Goal: Task Accomplishment & Management: Manage account settings

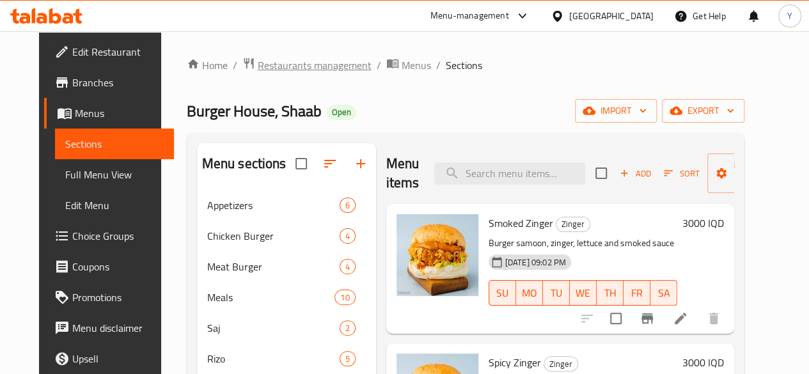
click at [288, 65] on span "Restaurants management" at bounding box center [315, 65] width 114 height 15
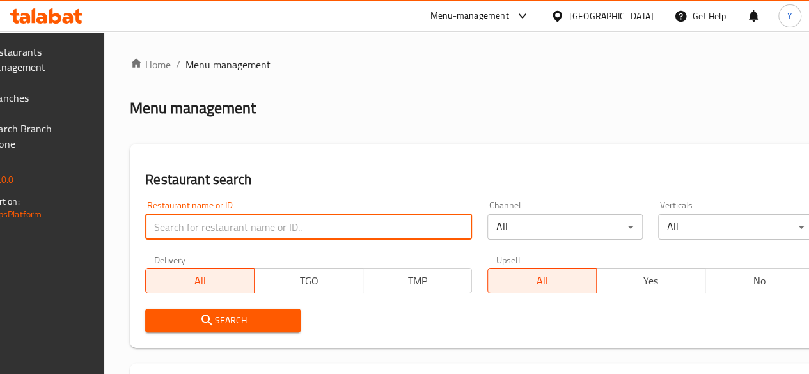
click at [269, 226] on input "search" at bounding box center [308, 227] width 327 height 26
type input "ن"
type input "Khaled Meats and Grills"
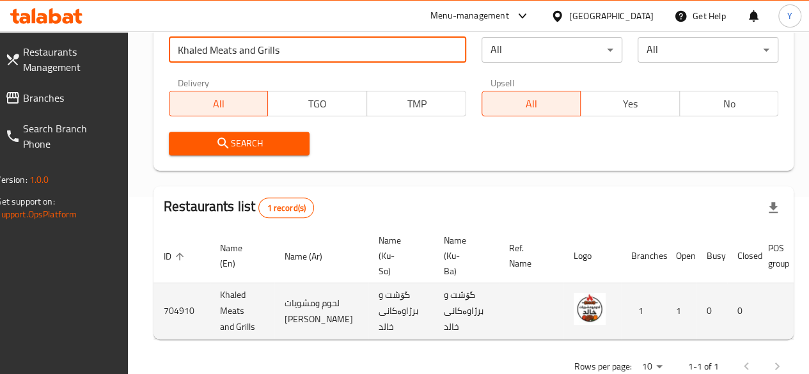
scroll to position [0, 125]
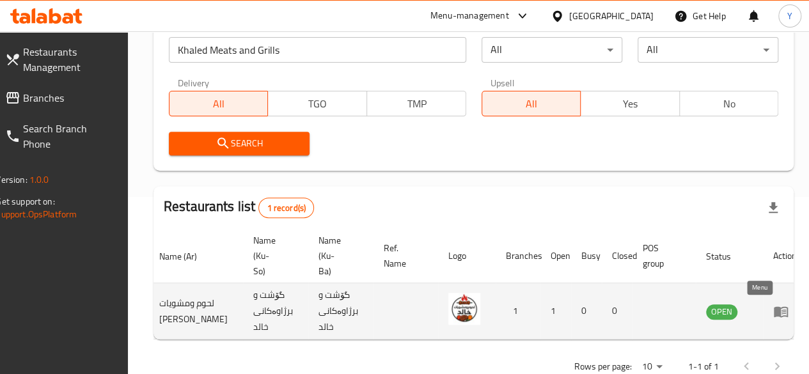
click at [773, 313] on link "enhanced table" at bounding box center [785, 311] width 24 height 15
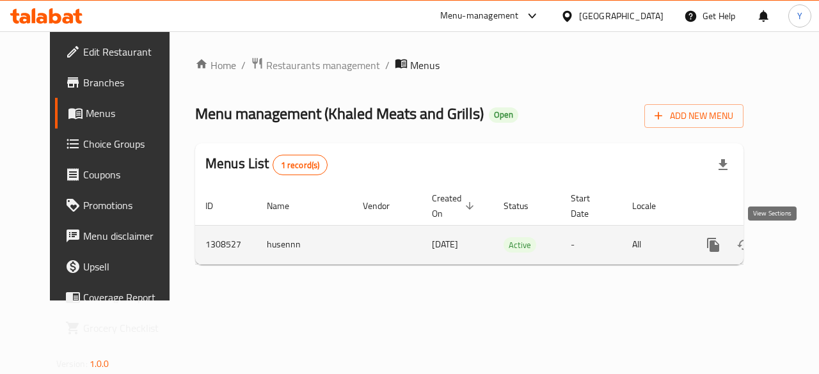
click at [800, 242] on icon "enhanced table" at bounding box center [806, 245] width 12 height 12
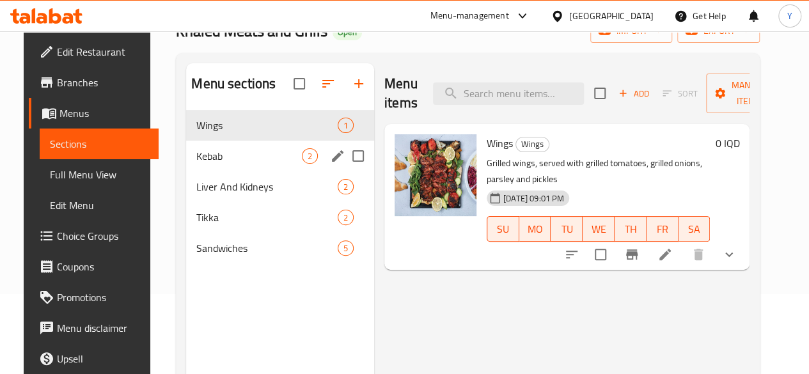
scroll to position [81, 0]
click at [302, 163] on div "2" at bounding box center [310, 155] width 16 height 15
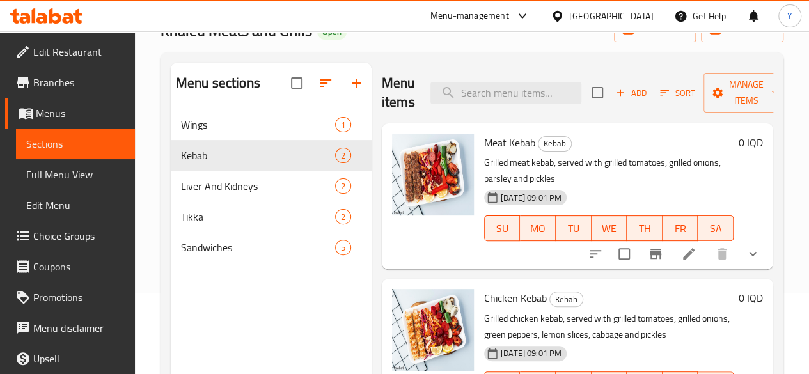
scroll to position [179, 0]
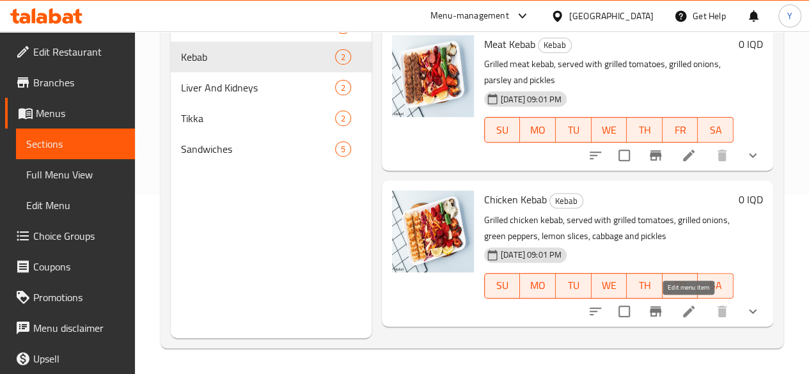
click at [695, 313] on icon at bounding box center [688, 311] width 15 height 15
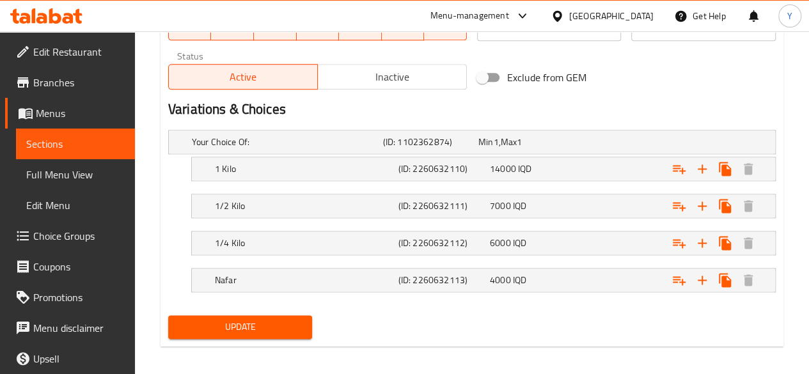
scroll to position [793, 0]
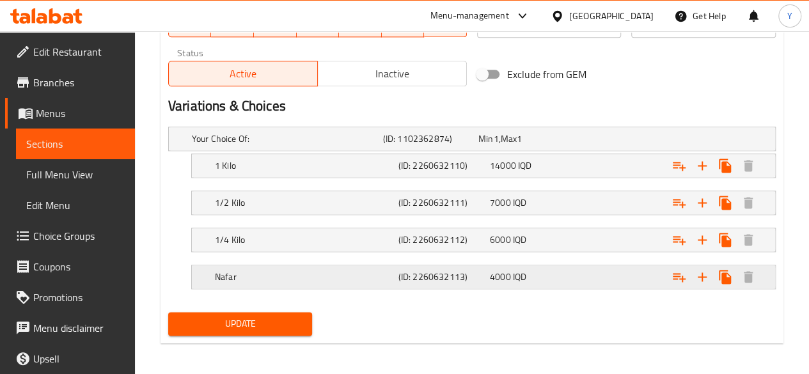
click at [509, 269] on span "4000" at bounding box center [500, 277] width 21 height 17
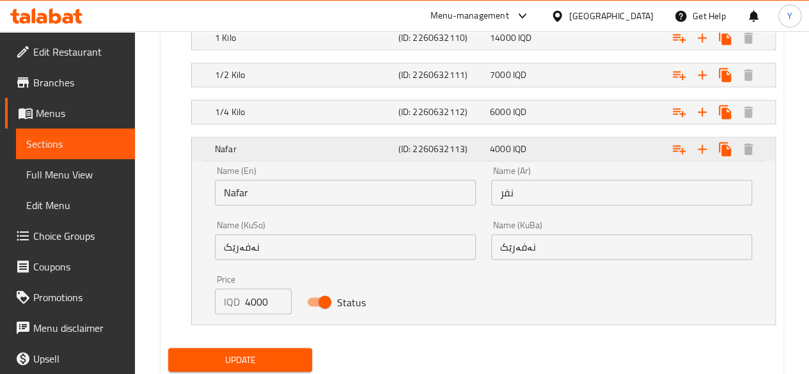
scroll to position [922, 0]
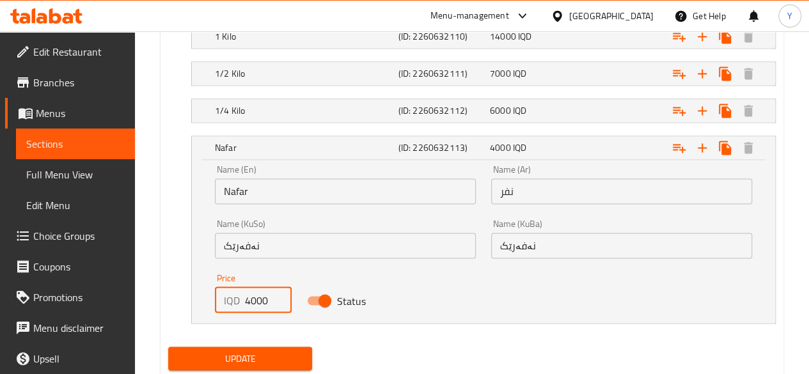
click at [249, 297] on input "4000" at bounding box center [268, 300] width 47 height 26
type input "8000"
click at [591, 154] on div "Expand" at bounding box center [671, 148] width 184 height 28
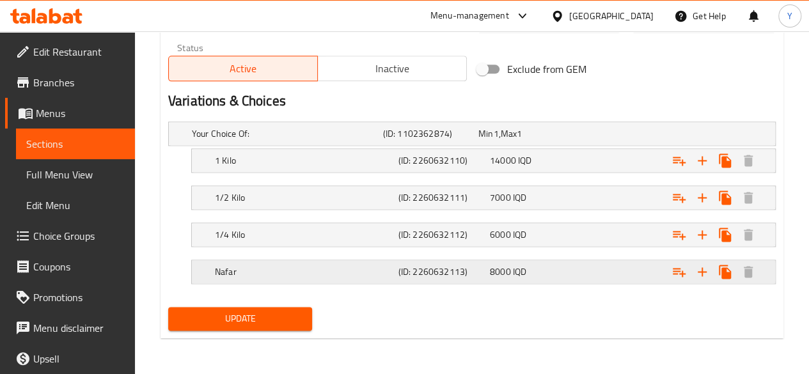
scroll to position [796, 0]
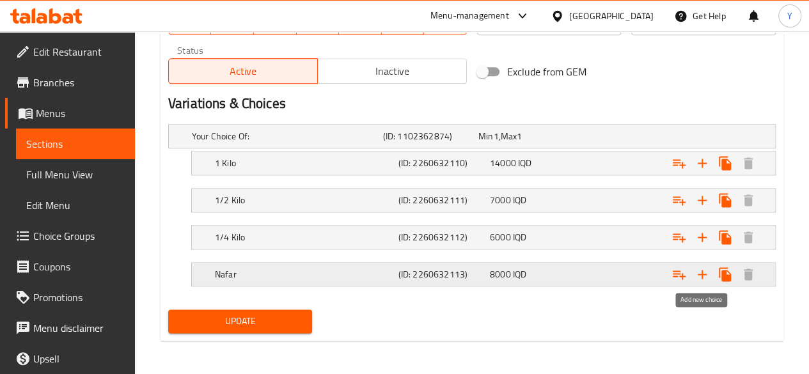
click at [707, 275] on icon "Expand" at bounding box center [702, 274] width 15 height 15
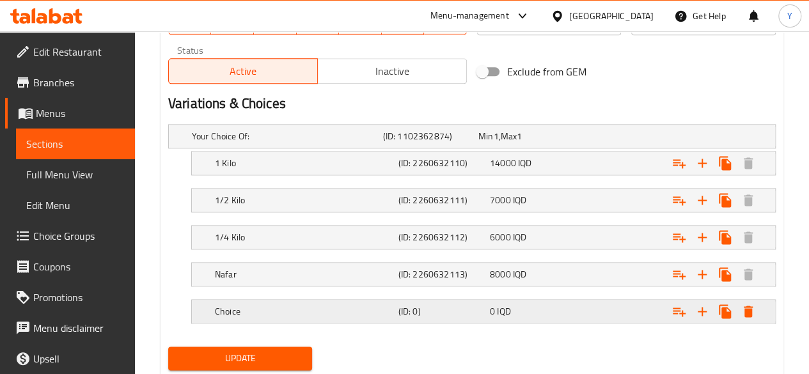
click at [235, 306] on h5 "Choice" at bounding box center [304, 311] width 178 height 13
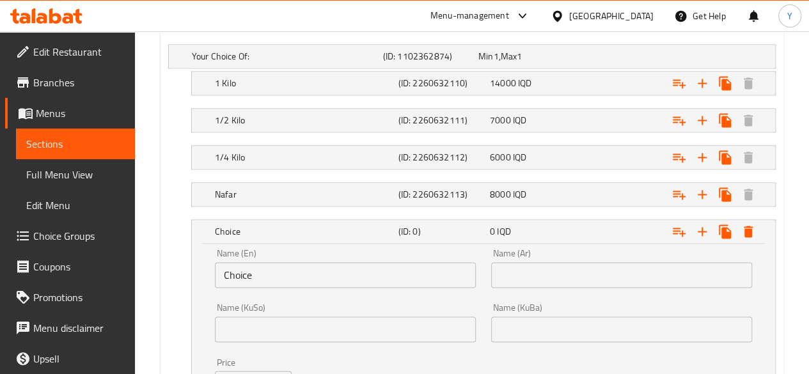
scroll to position [876, 0]
click at [313, 187] on h5 "Nafar" at bounding box center [304, 193] width 178 height 13
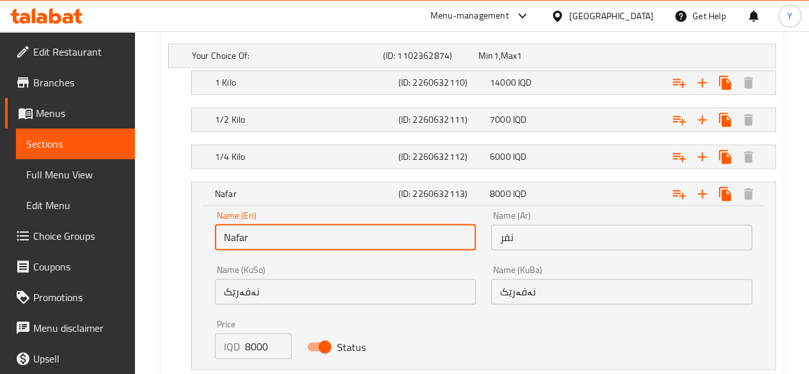
click at [309, 233] on input "Nafar" at bounding box center [345, 238] width 261 height 26
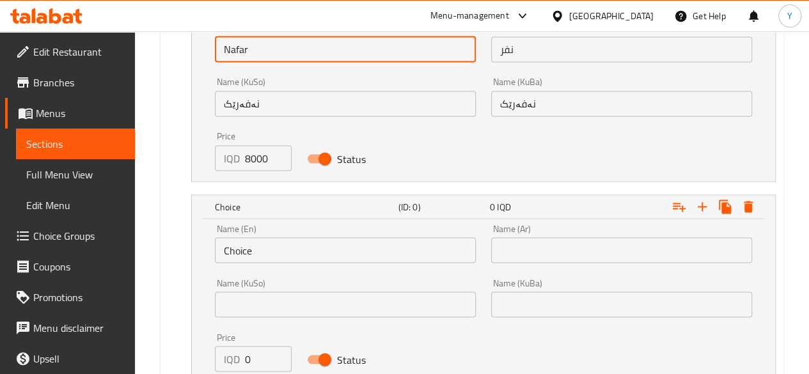
scroll to position [1075, 0]
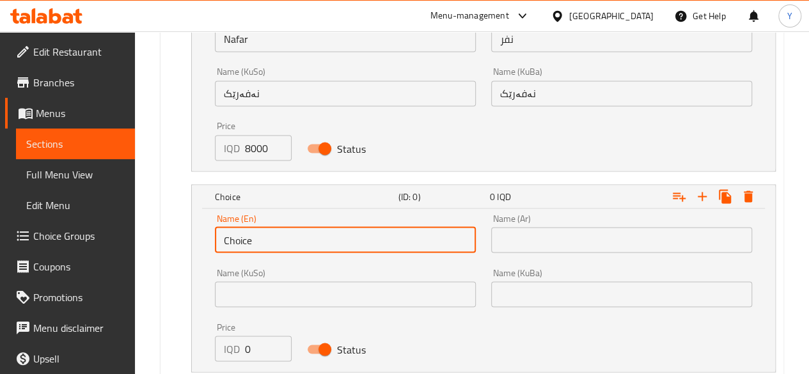
click at [251, 235] on input "Choice" at bounding box center [345, 240] width 261 height 26
paste input "Nafar"
click at [225, 235] on input "Nafar" at bounding box center [345, 240] width 261 height 26
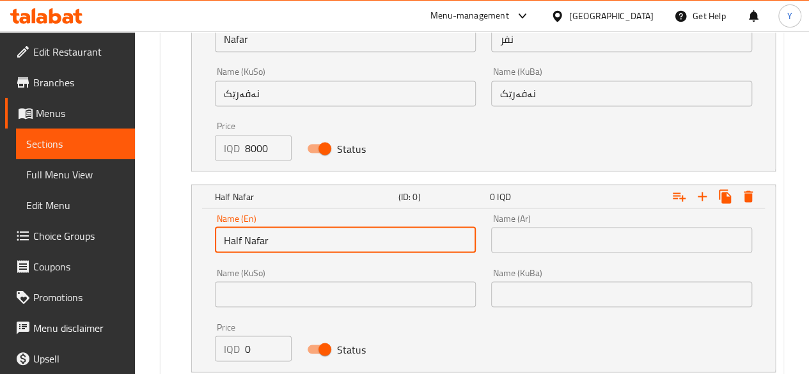
type input "Half Nafar"
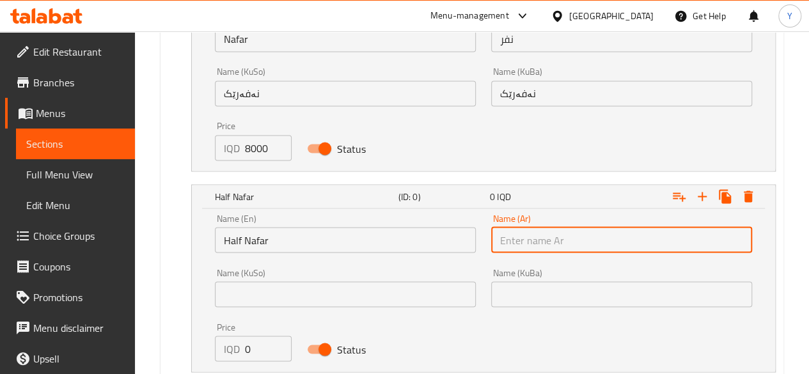
click at [524, 236] on input "text" at bounding box center [621, 240] width 261 height 26
type input "k"
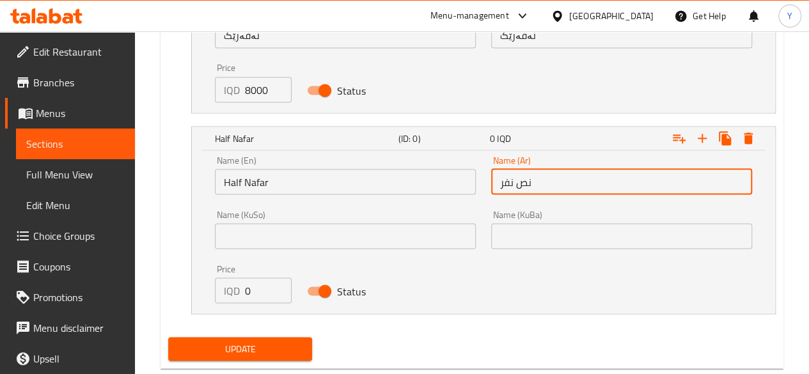
scroll to position [1133, 0]
type input "نص نفر"
click at [260, 285] on input "0" at bounding box center [268, 290] width 47 height 26
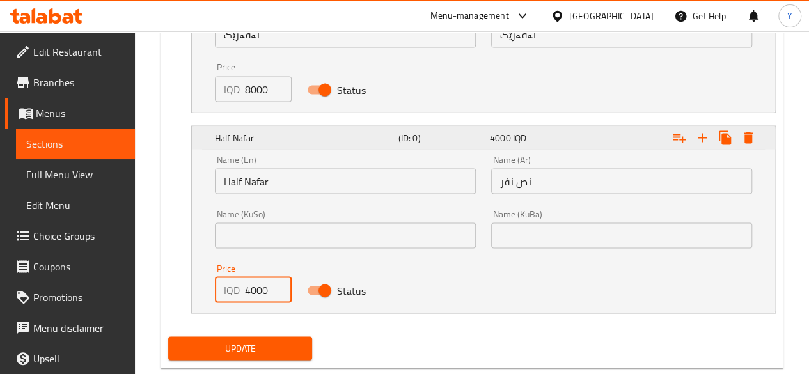
type input "4000"
click at [615, 140] on div "Expand" at bounding box center [671, 137] width 184 height 28
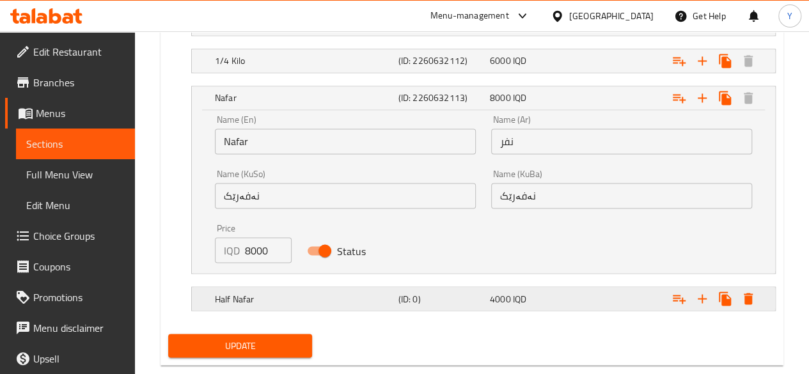
scroll to position [972, 0]
click at [603, 102] on div "Expand" at bounding box center [671, 98] width 184 height 28
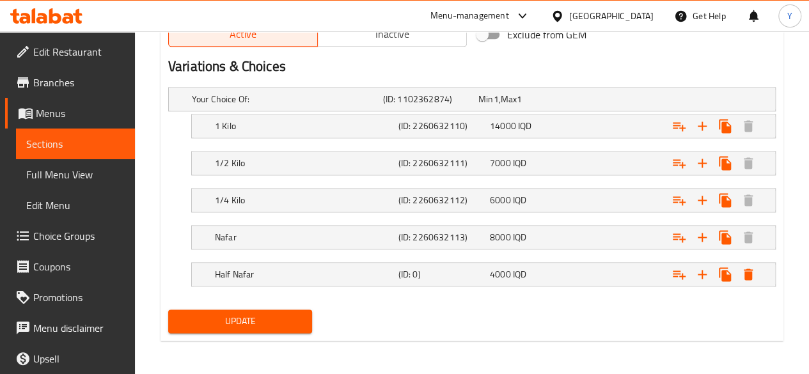
scroll to position [832, 0]
click at [508, 158] on span "7000" at bounding box center [500, 163] width 21 height 17
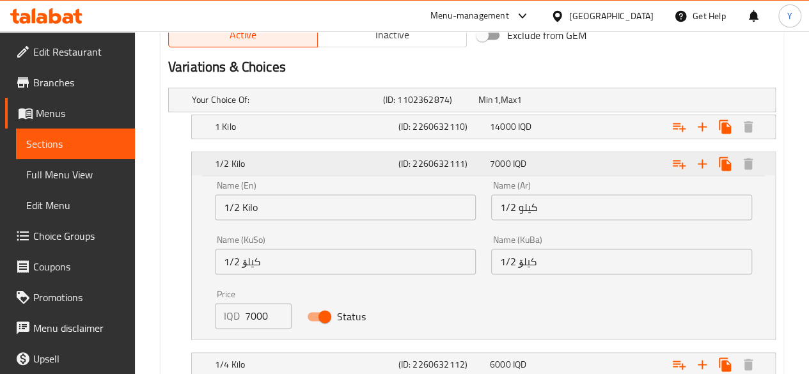
click at [508, 158] on span "7000" at bounding box center [500, 163] width 21 height 17
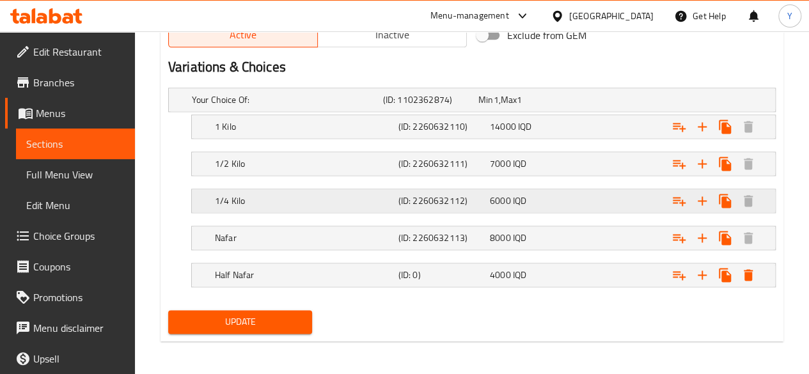
click at [501, 193] on span "6000" at bounding box center [500, 201] width 21 height 17
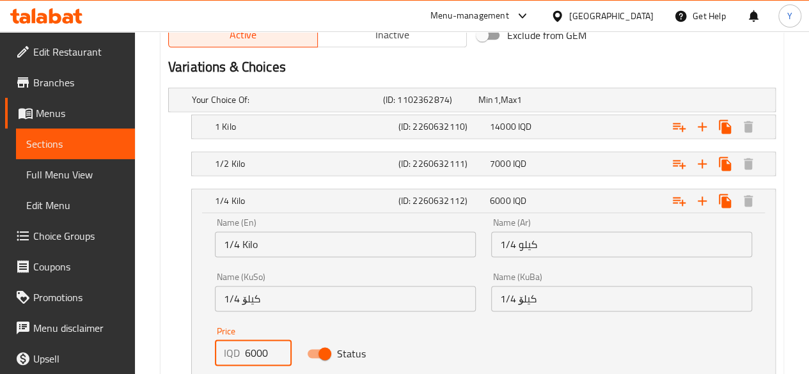
click at [253, 351] on input "6000" at bounding box center [268, 353] width 47 height 26
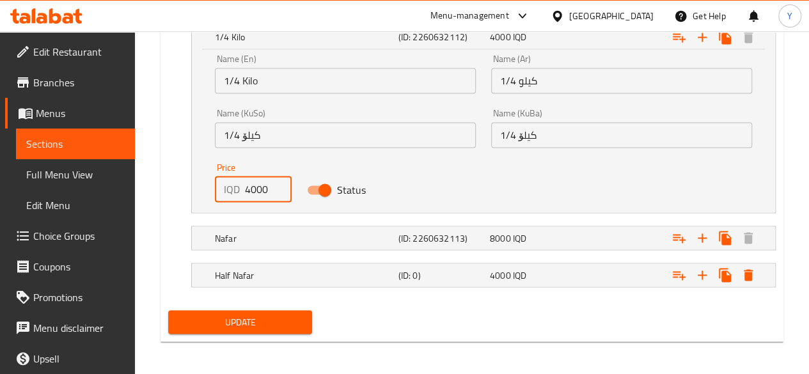
type input "4000"
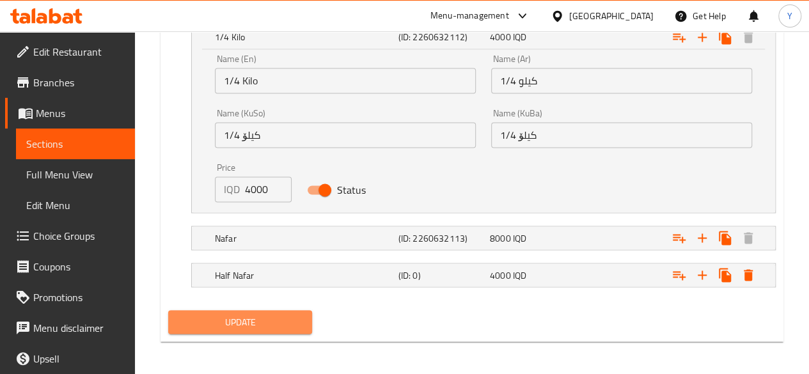
click at [287, 314] on span "Update" at bounding box center [240, 322] width 124 height 16
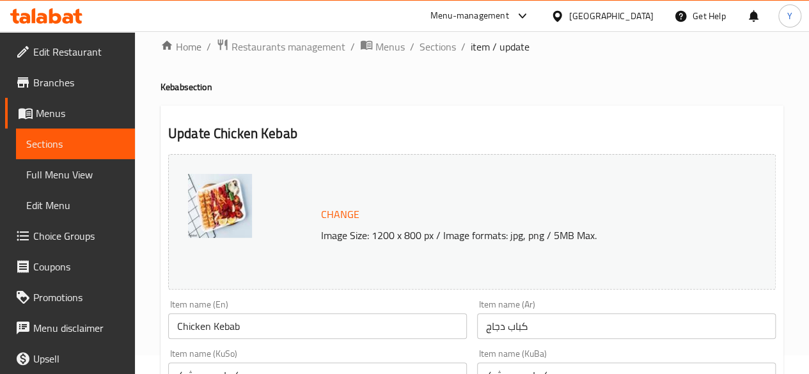
scroll to position [0, 0]
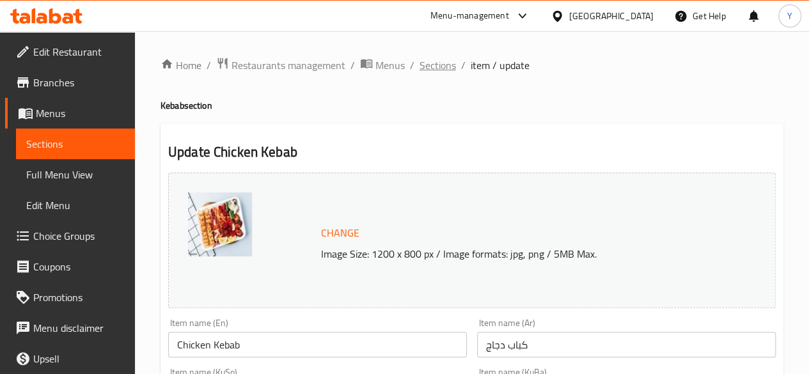
click at [446, 70] on span "Sections" at bounding box center [438, 65] width 36 height 15
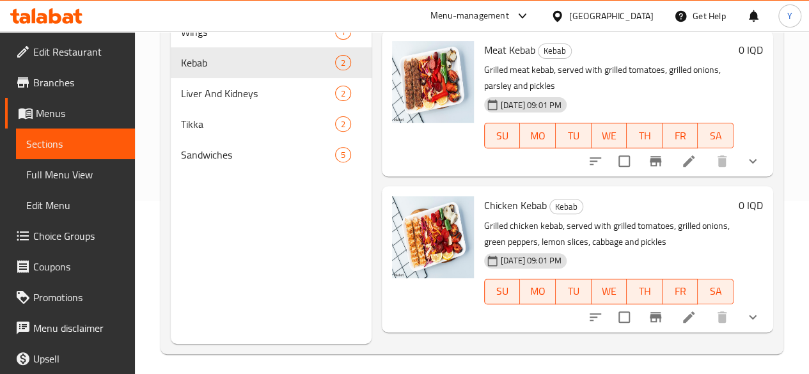
scroll to position [179, 0]
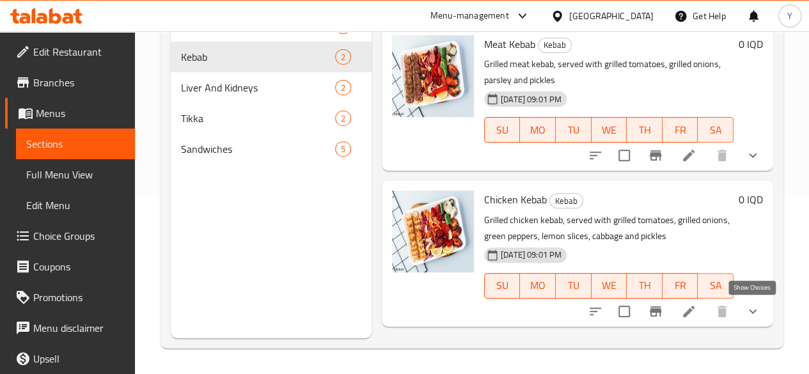
click at [753, 318] on icon "show more" at bounding box center [752, 311] width 15 height 15
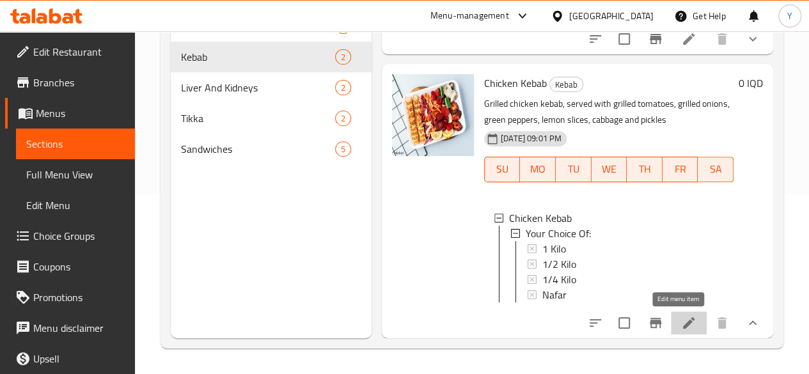
click at [684, 322] on icon at bounding box center [688, 322] width 15 height 15
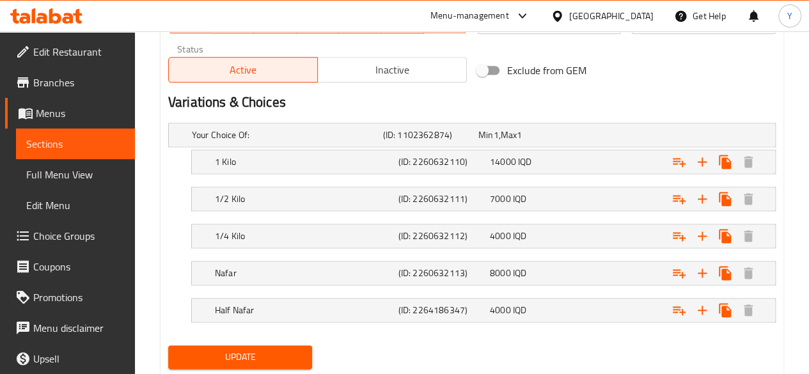
scroll to position [832, 0]
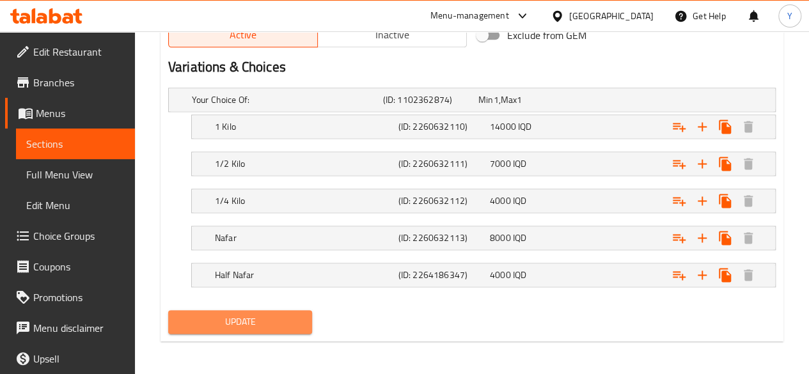
click at [298, 315] on span "Update" at bounding box center [240, 322] width 124 height 16
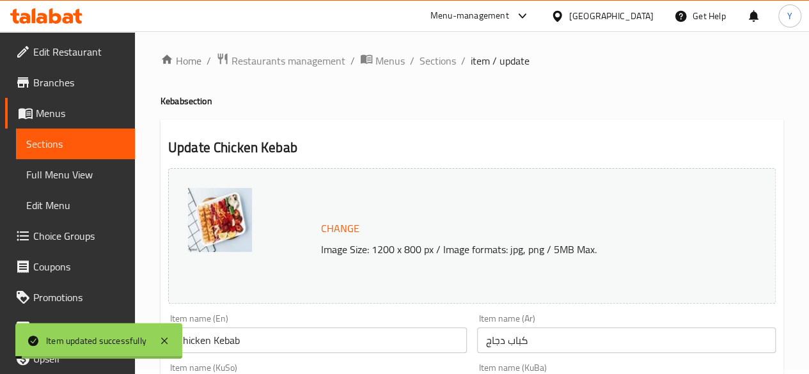
scroll to position [0, 0]
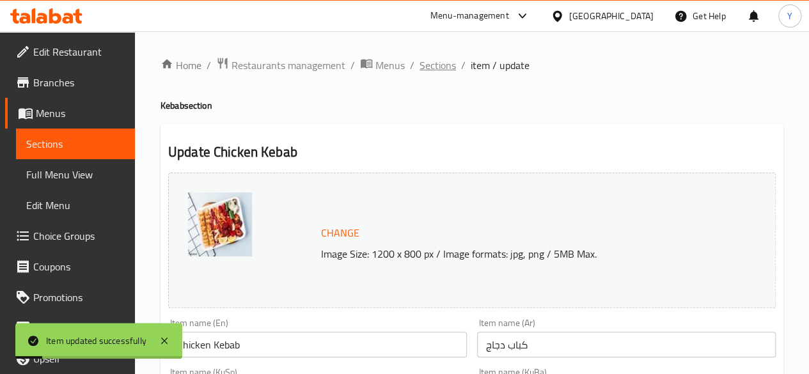
click at [435, 58] on span "Sections" at bounding box center [438, 65] width 36 height 15
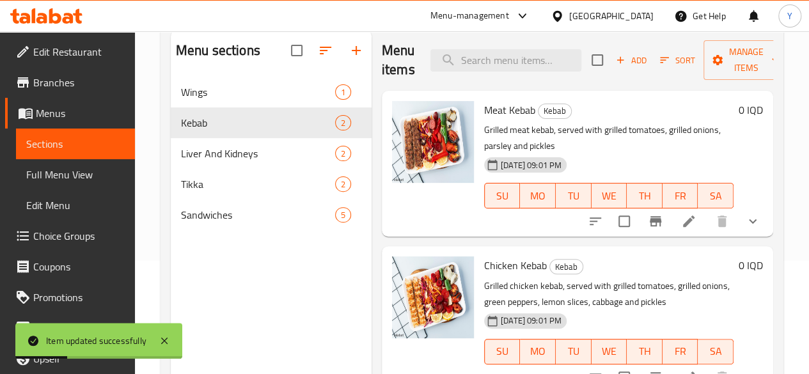
scroll to position [179, 0]
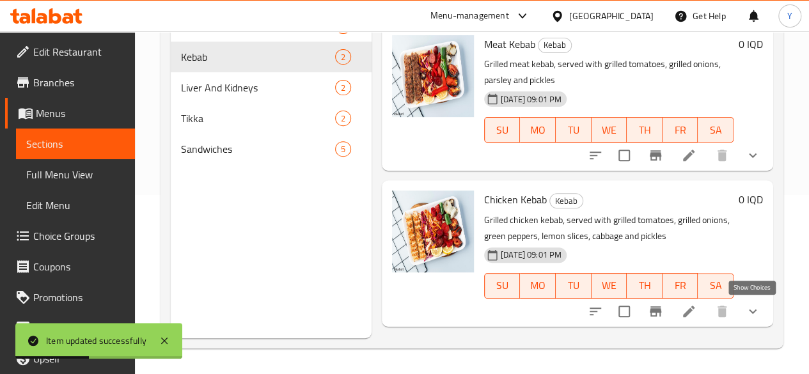
click at [745, 310] on icon "show more" at bounding box center [752, 311] width 15 height 15
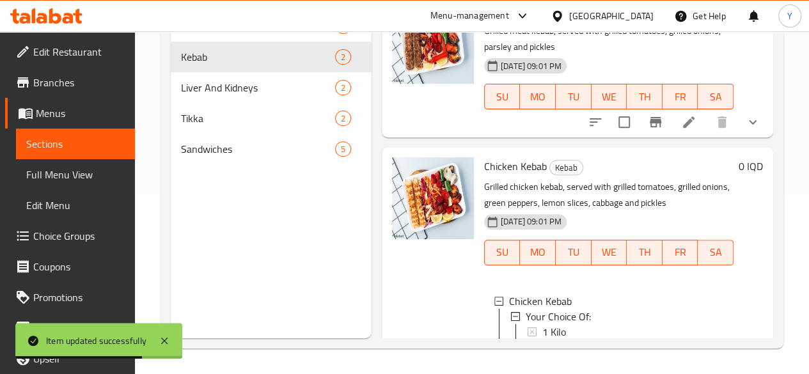
scroll to position [33, 0]
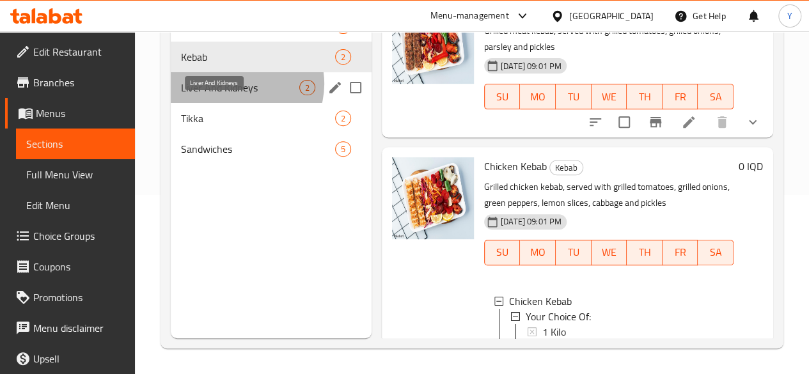
click at [241, 95] on span "Liver And Kidneys" at bounding box center [240, 87] width 118 height 15
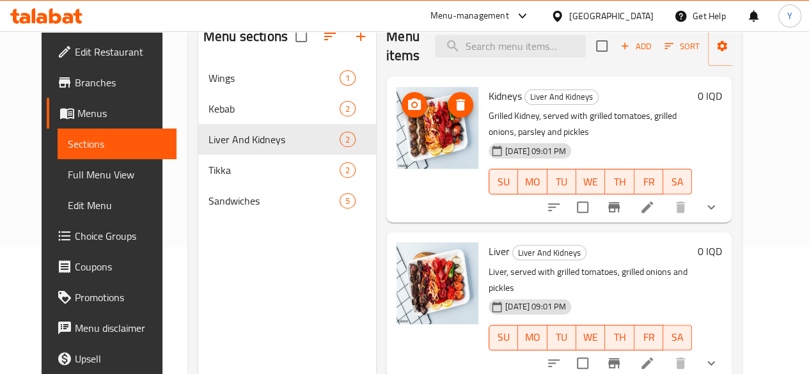
scroll to position [127, 0]
click at [655, 200] on icon at bounding box center [647, 207] width 15 height 15
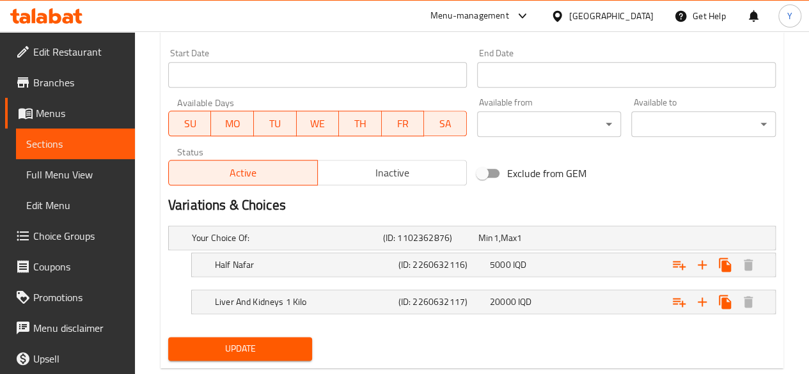
scroll to position [722, 0]
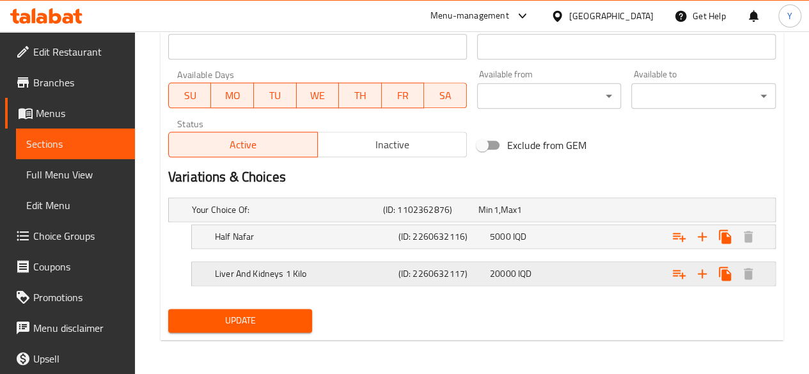
drag, startPoint x: 384, startPoint y: 240, endPoint x: 383, endPoint y: 274, distance: 33.9
click at [383, 274] on div "Your Choice Of: (ID: 1102362876) Min 1 , Max 1 Name (En) Your Choice Of: Name (…" at bounding box center [472, 248] width 618 height 111
drag, startPoint x: 255, startPoint y: 231, endPoint x: 255, endPoint y: 253, distance: 21.7
click at [255, 253] on div "Your Choice Of: (ID: 1102362876) Min 1 , Max 1 Name (En) Your Choice Of: Name (…" at bounding box center [472, 248] width 618 height 111
click at [381, 273] on h5 "Liver And Kidneys 1 Kilo" at bounding box center [304, 273] width 178 height 13
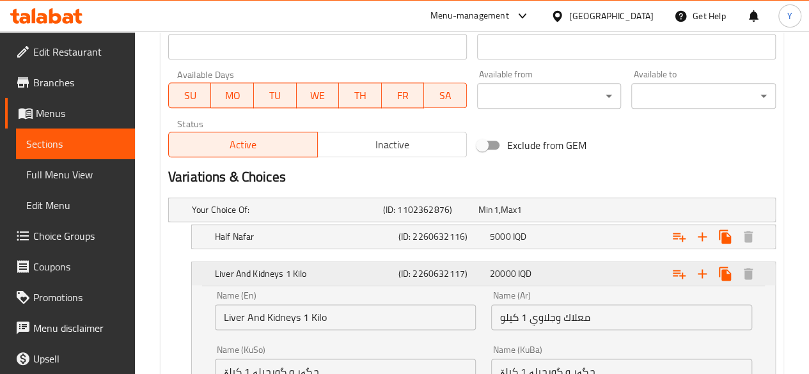
scroll to position [877, 0]
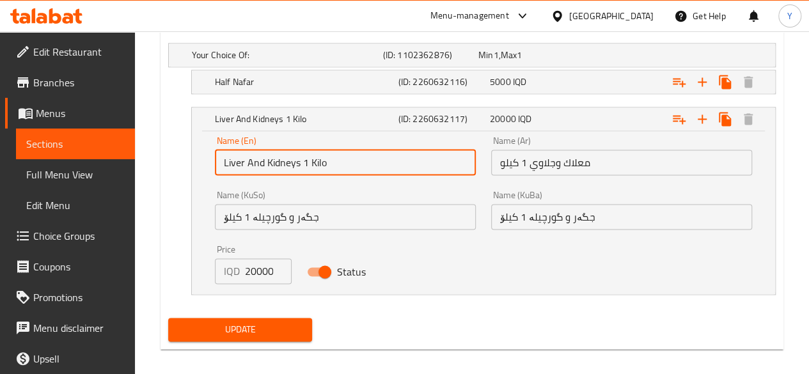
drag, startPoint x: 266, startPoint y: 161, endPoint x: 194, endPoint y: 161, distance: 71.6
click at [194, 161] on div "Name (En) Liver And Kidneys 1 Kilo Name (En) Name (Ar) معلاك وجلاوي 1 كيلو Name…" at bounding box center [483, 212] width 583 height 163
type input "Kidneys 1 Kilo"
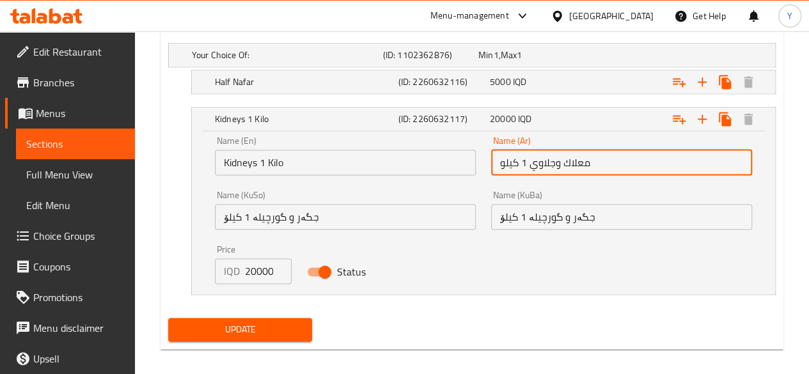
drag, startPoint x: 556, startPoint y: 161, endPoint x: 624, endPoint y: 168, distance: 68.2
click at [624, 168] on input "معلاك وجلاوي 1 كيلو" at bounding box center [621, 163] width 261 height 26
click at [599, 161] on input "معلاك وجلاوي 1 كيلو" at bounding box center [621, 163] width 261 height 26
drag, startPoint x: 591, startPoint y: 160, endPoint x: 546, endPoint y: 159, distance: 44.8
click at [546, 159] on input "معلاك وجلاوي 1 كيلو" at bounding box center [621, 163] width 261 height 26
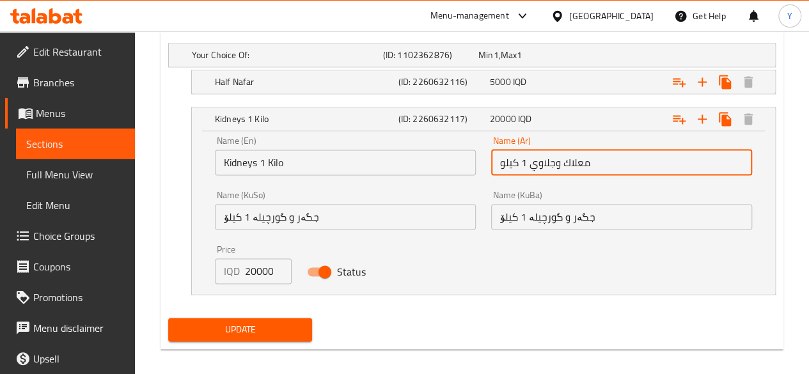
click at [552, 160] on input "معلاك وجلاوي 1 كيلو" at bounding box center [621, 163] width 261 height 26
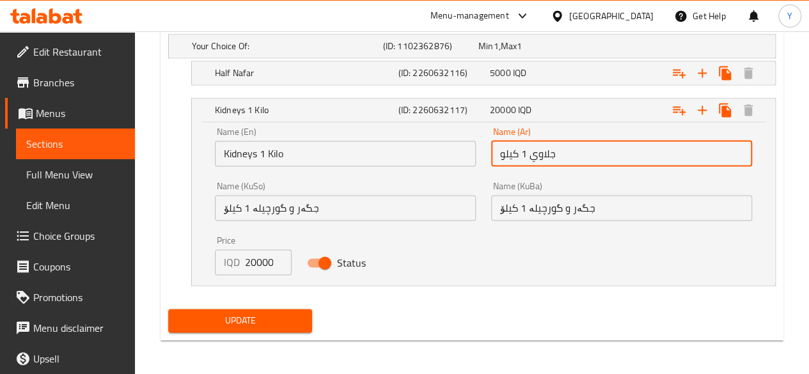
scroll to position [859, 0]
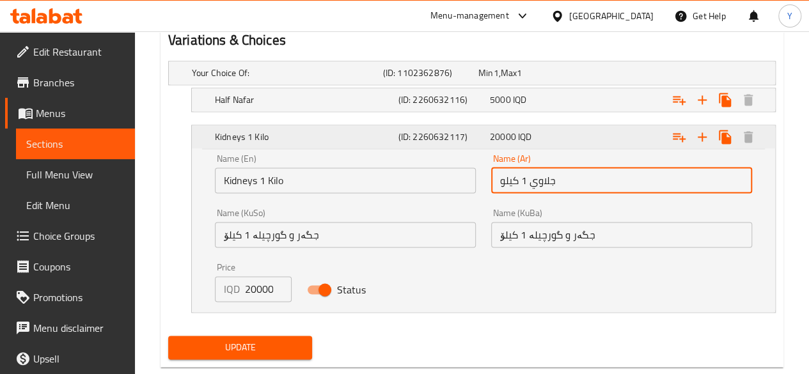
type input "جلاوي 1 كيلو"
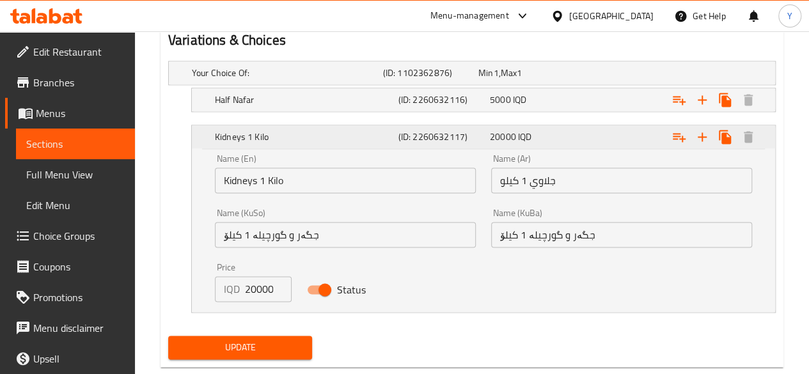
click at [455, 134] on h5 "(ID: 2260632117)" at bounding box center [441, 136] width 86 height 13
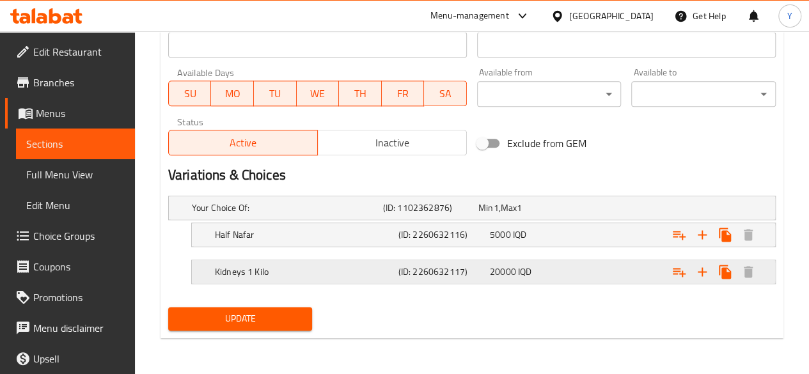
scroll to position [722, 0]
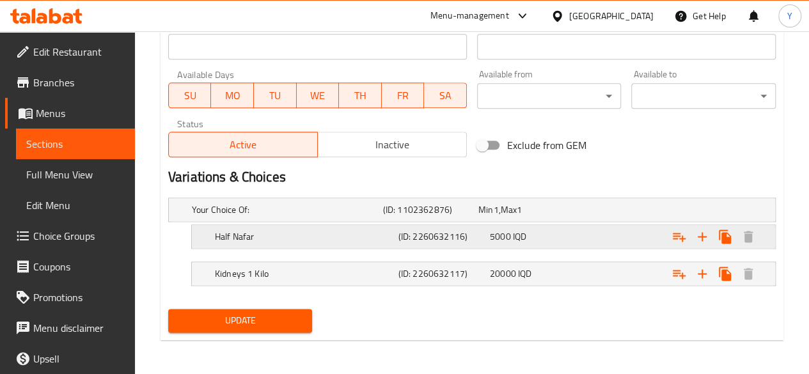
click at [258, 230] on h5 "Half Nafar" at bounding box center [304, 236] width 178 height 13
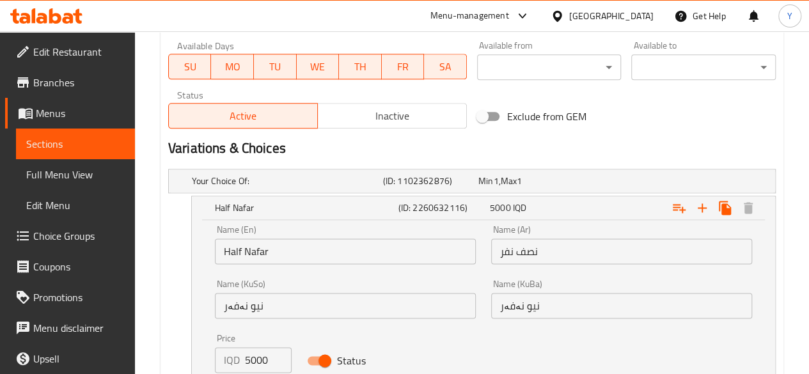
scroll to position [752, 0]
click at [249, 251] on input "Half Nafar" at bounding box center [345, 251] width 261 height 26
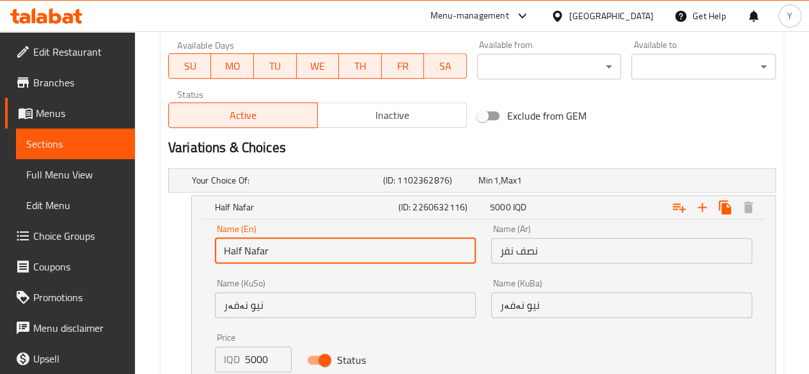
click at [249, 251] on input "Half Nafar" at bounding box center [345, 251] width 261 height 26
type input "Half kilo"
click at [508, 249] on input "نصف نفر" at bounding box center [621, 251] width 261 height 26
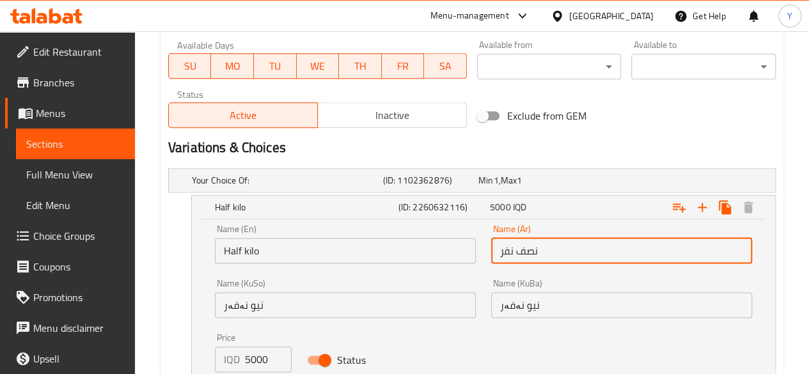
click at [508, 249] on input "نصف نفر" at bounding box center [621, 251] width 261 height 26
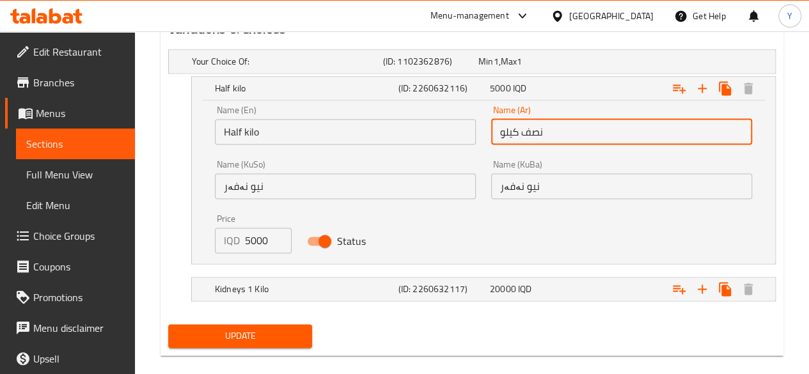
scroll to position [886, 0]
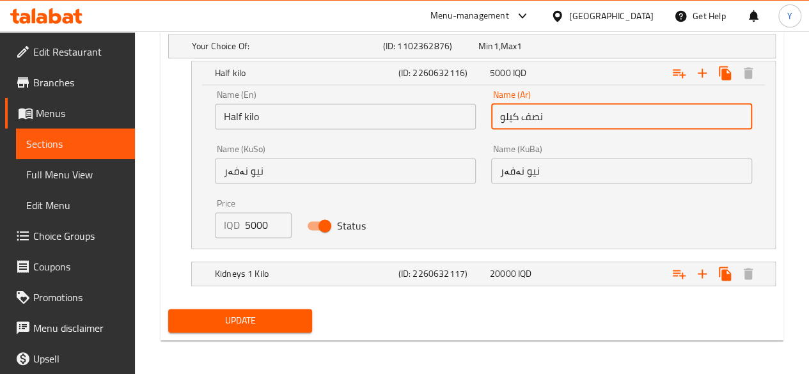
type input "نصف كيلو"
click at [251, 224] on input "5000" at bounding box center [268, 225] width 47 height 26
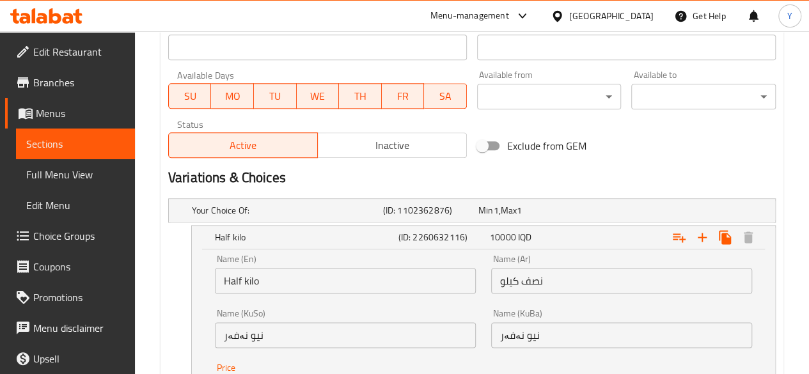
scroll to position [721, 0]
type input "10000"
click at [463, 207] on h5 "(ID: 1102362876)" at bounding box center [428, 211] width 90 height 13
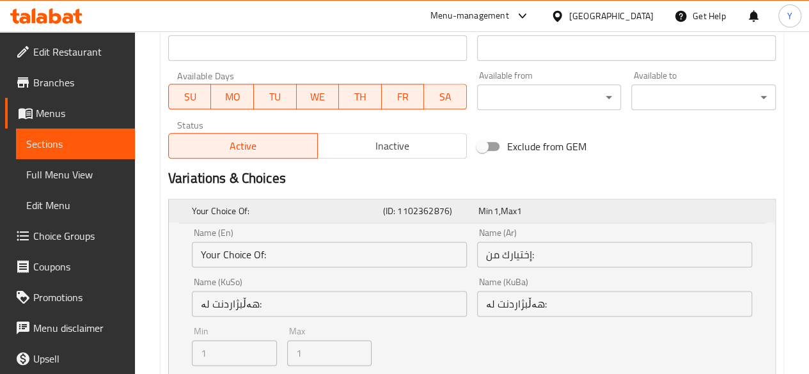
drag, startPoint x: 463, startPoint y: 207, endPoint x: 427, endPoint y: 205, distance: 35.8
click at [427, 205] on h5 "(ID: 1102362876)" at bounding box center [428, 211] width 90 height 13
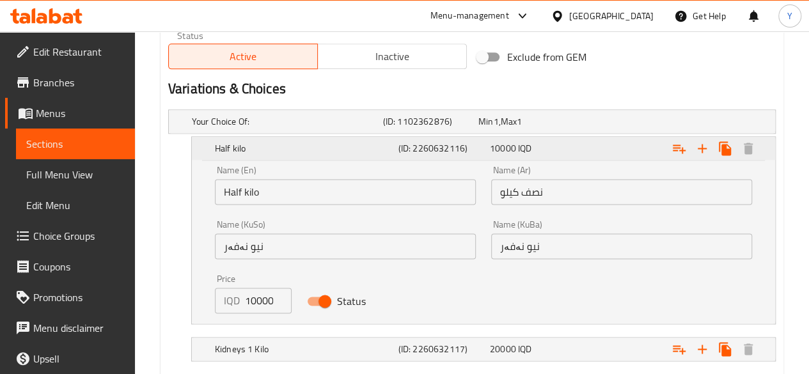
scroll to position [812, 0]
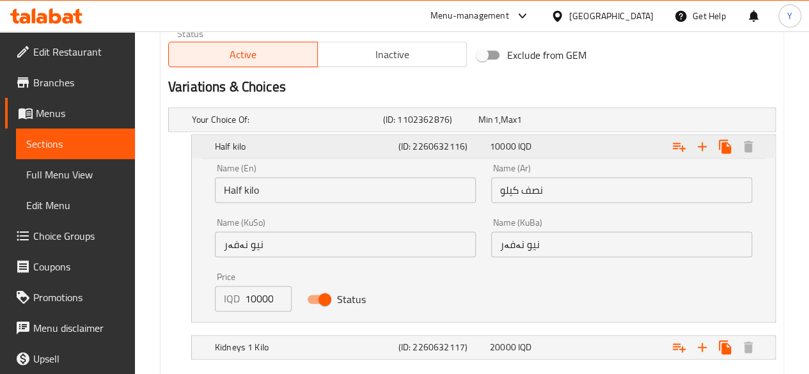
click at [516, 147] on div "10000 IQD" at bounding box center [533, 146] width 86 height 13
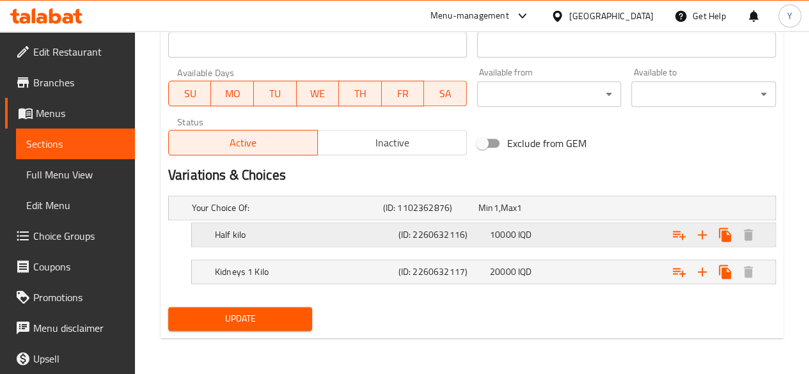
scroll to position [722, 0]
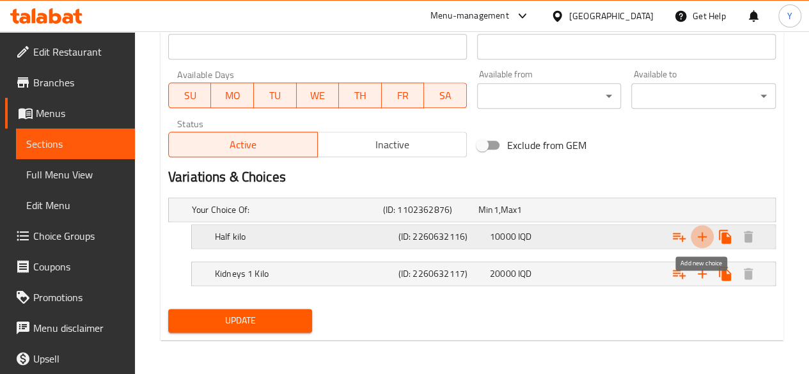
click at [704, 241] on icon "Expand" at bounding box center [702, 236] width 15 height 15
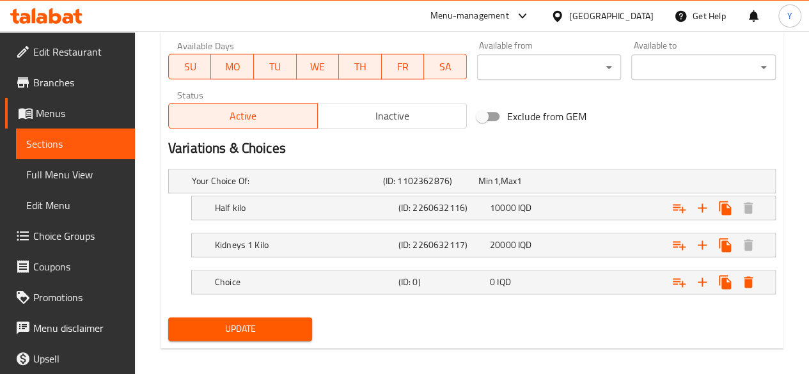
scroll to position [752, 0]
click at [229, 280] on h5 "Choice" at bounding box center [304, 281] width 178 height 13
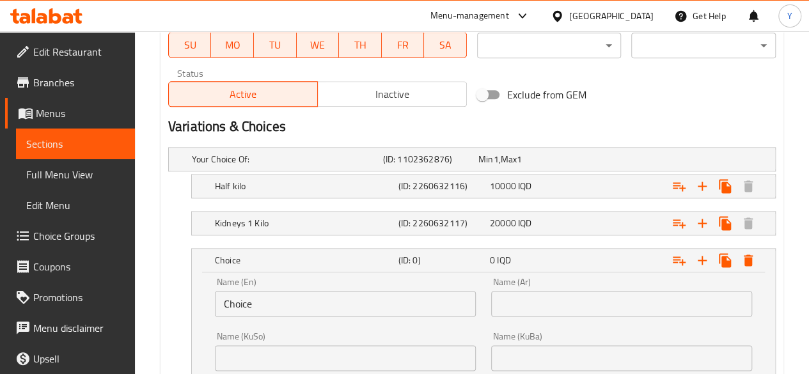
scroll to position [773, 0]
click at [238, 187] on h5 "Half kilo" at bounding box center [304, 185] width 178 height 13
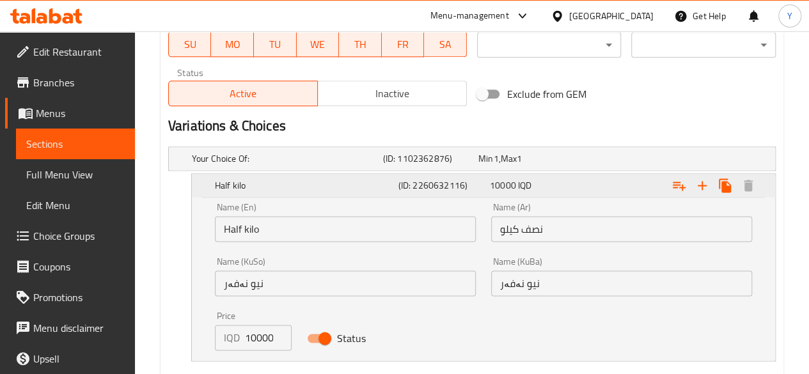
click at [263, 186] on h5 "Half kilo" at bounding box center [304, 185] width 178 height 13
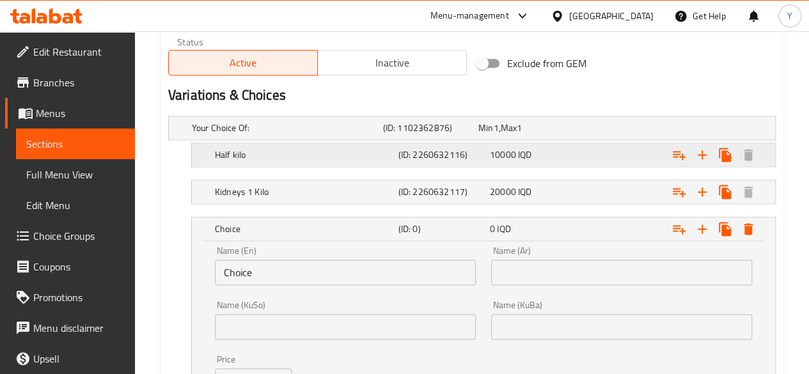
scroll to position [812, 0]
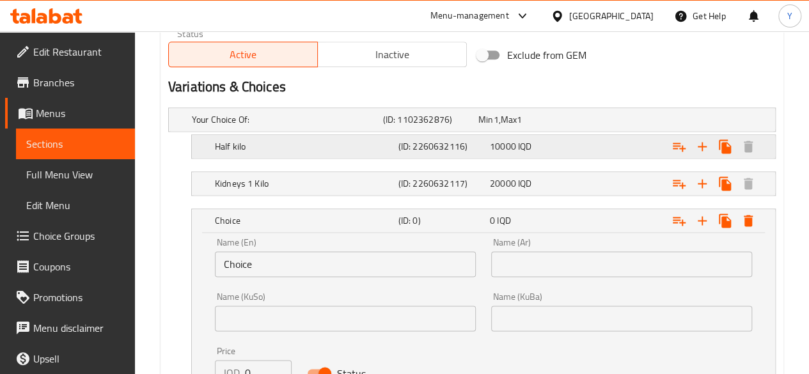
click at [217, 146] on h5 "Half kilo" at bounding box center [304, 146] width 178 height 13
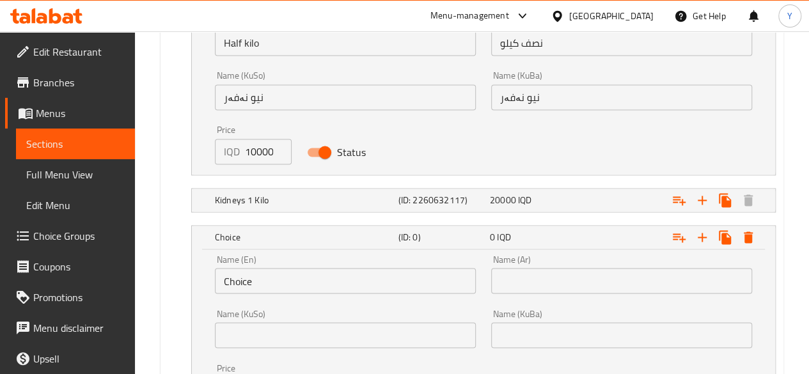
scroll to position [953, 0]
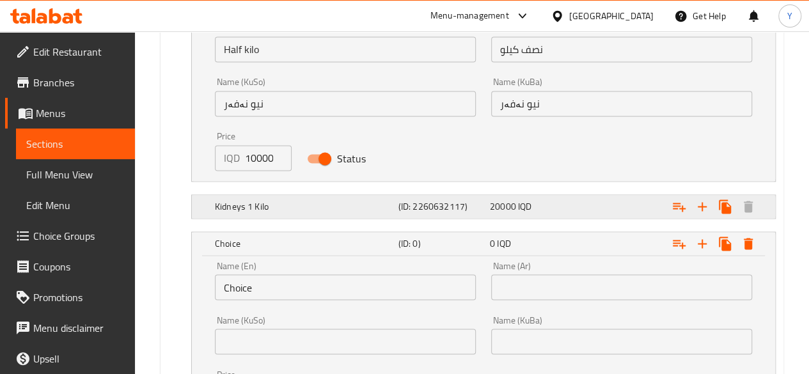
click at [317, 203] on h5 "Kidneys 1 Kilo" at bounding box center [304, 206] width 178 height 13
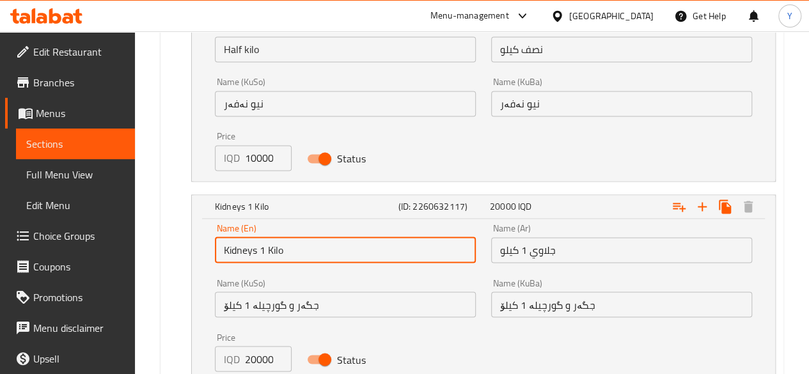
click at [244, 249] on input "Kidneys 1 Kilo" at bounding box center [345, 250] width 261 height 26
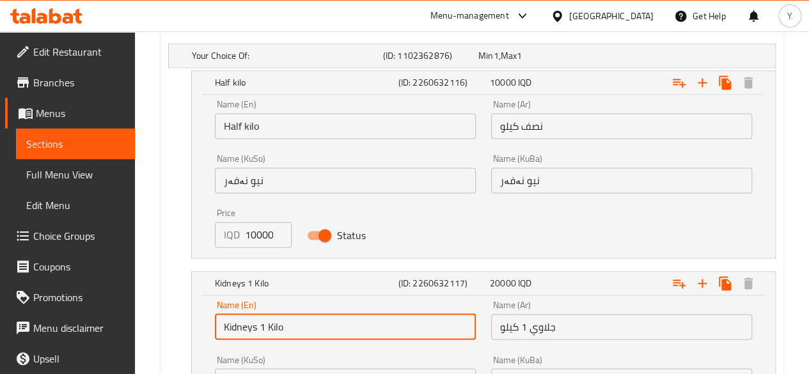
scroll to position [875, 0]
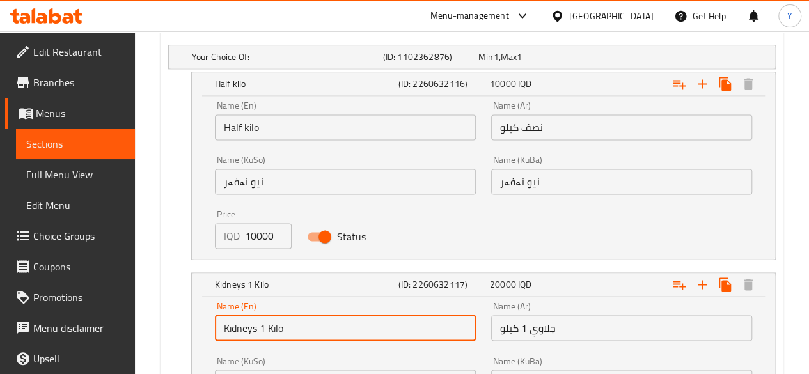
click at [225, 126] on input "Half kilo" at bounding box center [345, 127] width 261 height 26
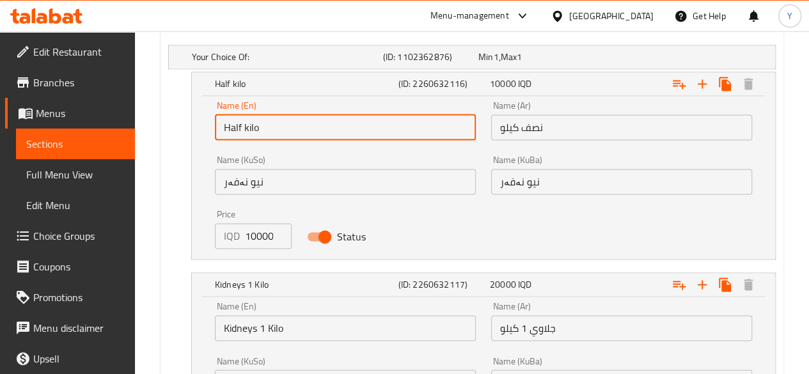
paste input "Kidneys"
type input "Kidneys Half kilo"
click at [547, 126] on input "نصف كيلو" at bounding box center [621, 127] width 261 height 26
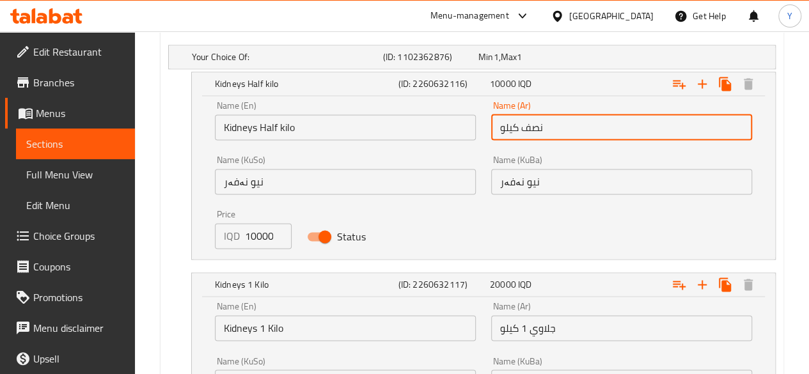
click at [500, 130] on input "نصف كيلو" at bounding box center [621, 127] width 261 height 26
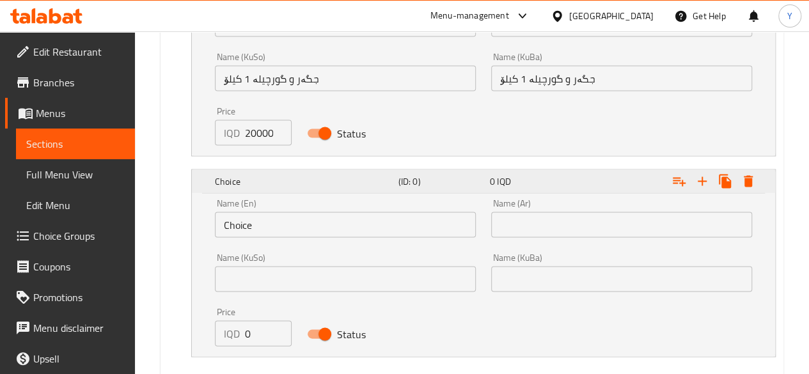
type input "جلاوي نصف كيلو"
click at [485, 174] on div "(ID: 0)" at bounding box center [441, 181] width 91 height 18
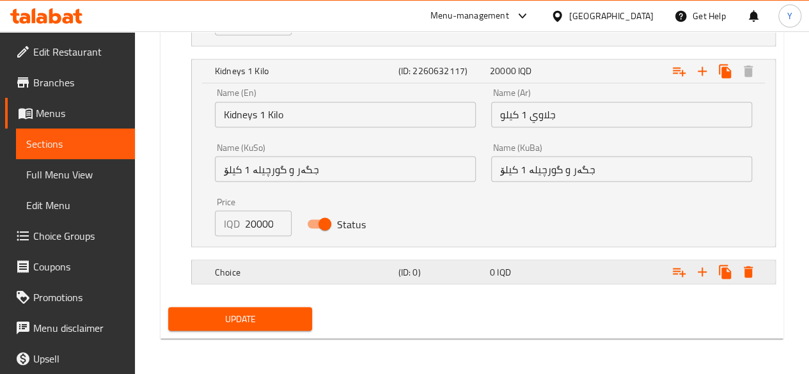
scroll to position [1086, 0]
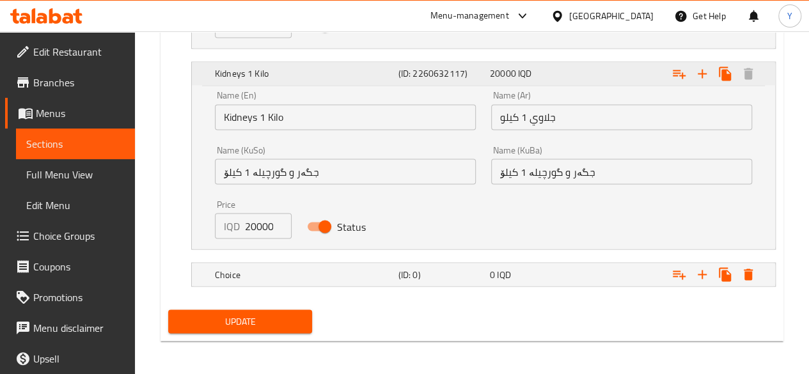
click at [508, 74] on span "20000" at bounding box center [503, 73] width 26 height 17
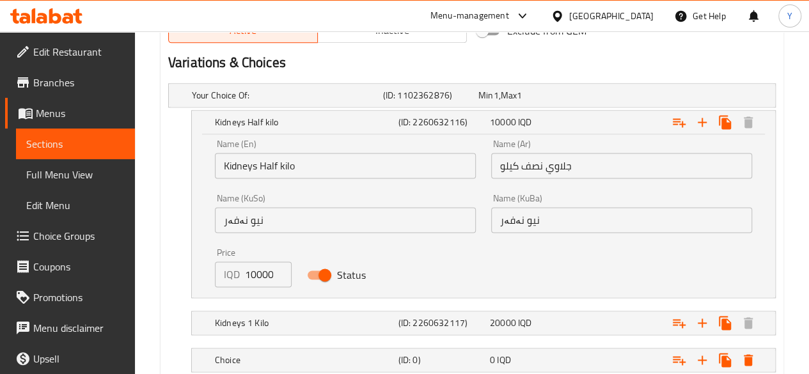
scroll to position [835, 0]
click at [498, 116] on span "10000" at bounding box center [503, 123] width 26 height 17
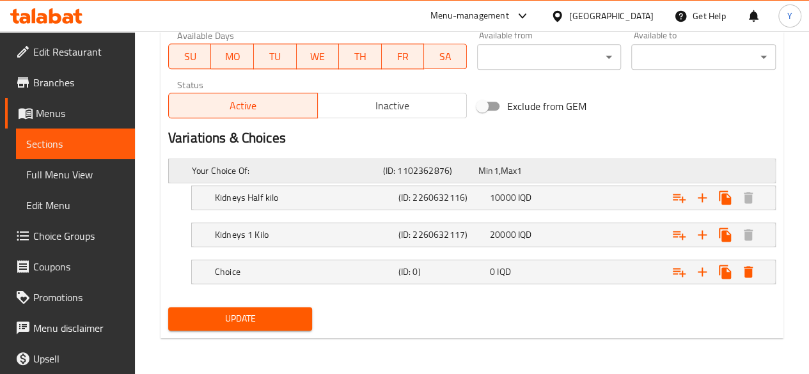
scroll to position [759, 0]
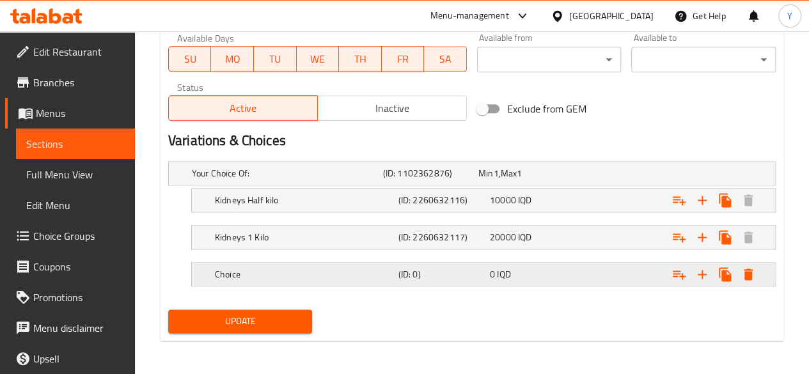
click at [298, 269] on h5 "Choice" at bounding box center [304, 274] width 178 height 13
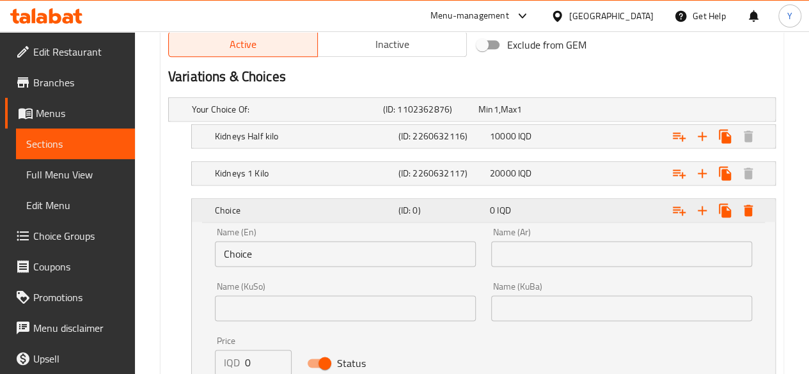
scroll to position [824, 0]
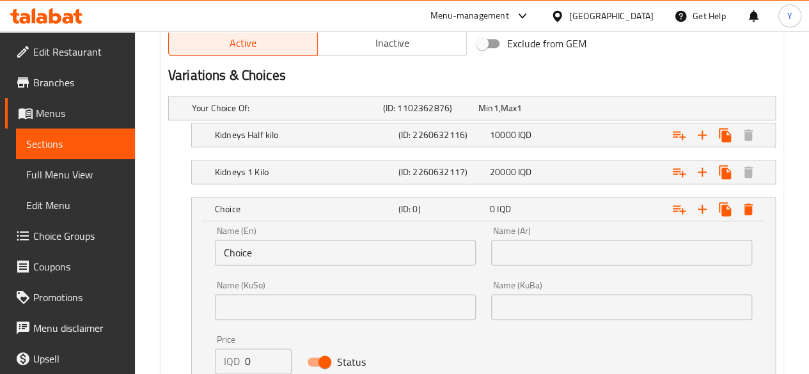
click at [237, 246] on input "Choice" at bounding box center [345, 253] width 261 height 26
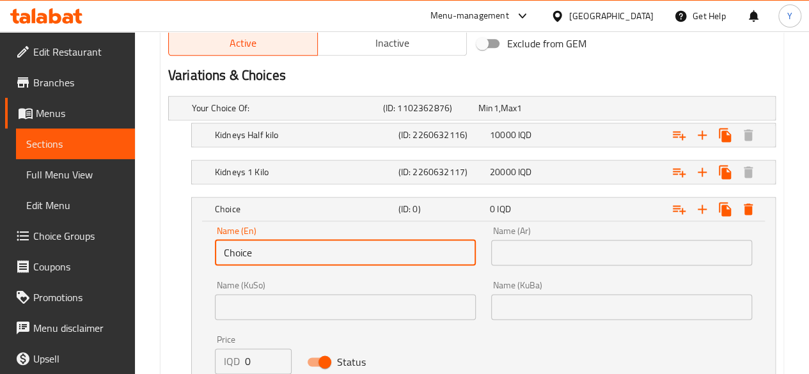
click at [237, 246] on input "Choice" at bounding box center [345, 253] width 261 height 26
paste input "Kidneys"
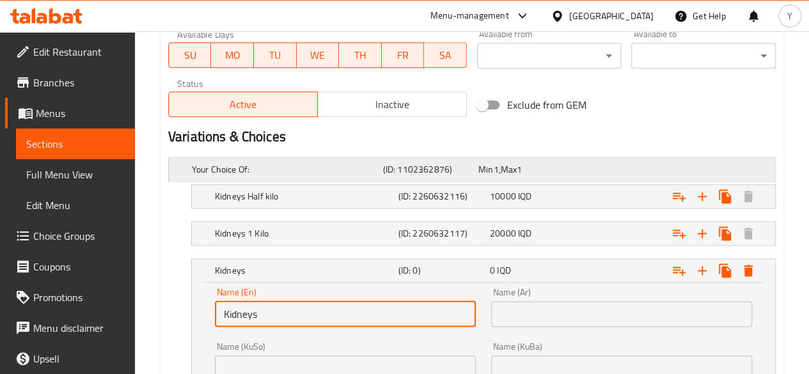
scroll to position [764, 0]
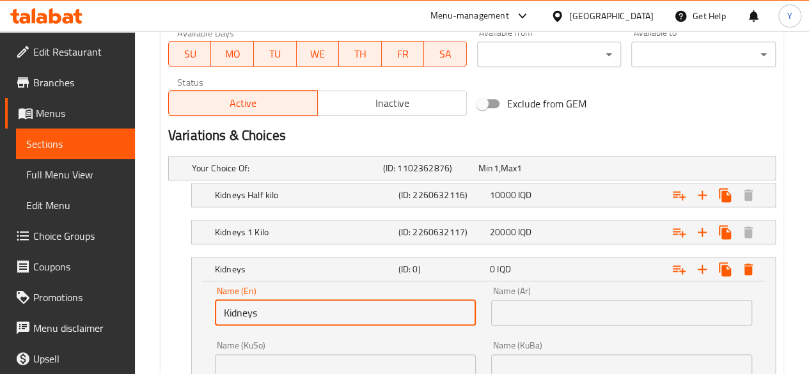
click at [269, 312] on input "Kidneys" at bounding box center [345, 313] width 261 height 26
paste input "A quarter kilo"
type input "Kidneys A quarter kilo"
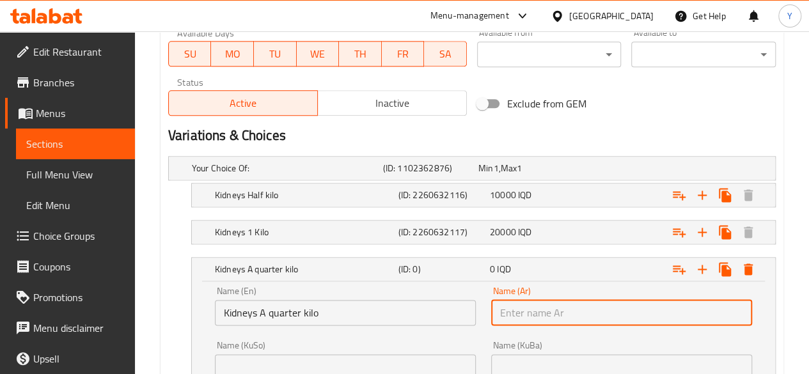
click at [498, 309] on input "text" at bounding box center [621, 313] width 261 height 26
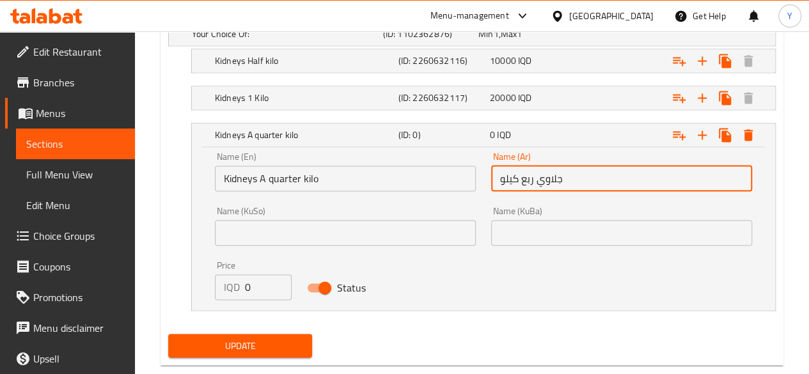
scroll to position [904, 0]
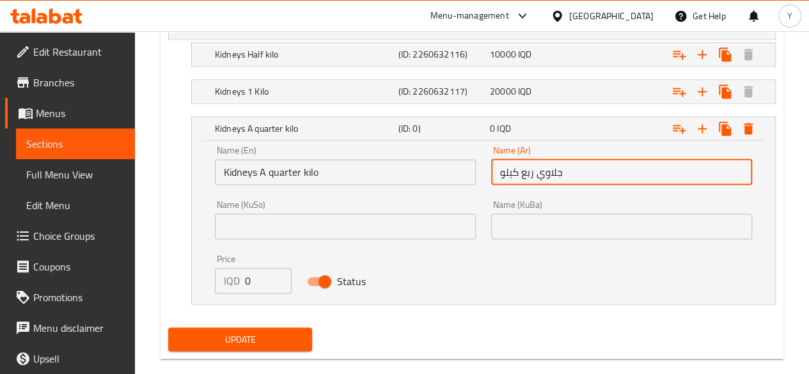
type input "جلاوي ربع كيلو"
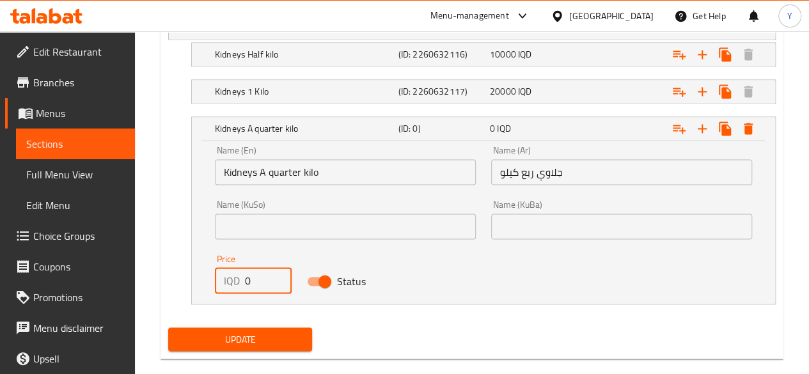
click at [255, 282] on input "0" at bounding box center [268, 281] width 47 height 26
type input "5000"
click at [282, 337] on span "Update" at bounding box center [240, 339] width 124 height 16
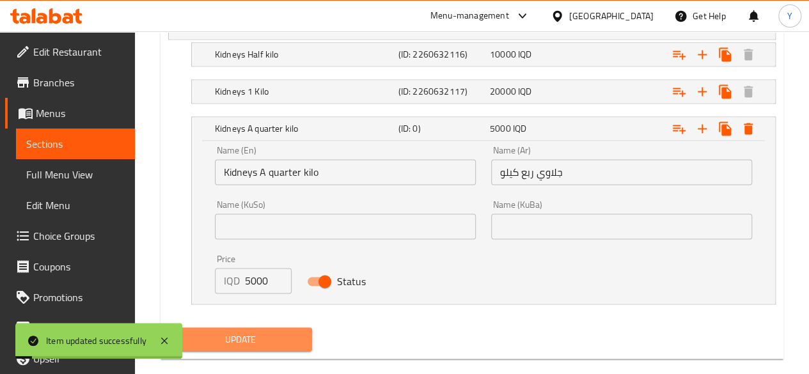
click at [282, 337] on span "Update" at bounding box center [240, 339] width 124 height 16
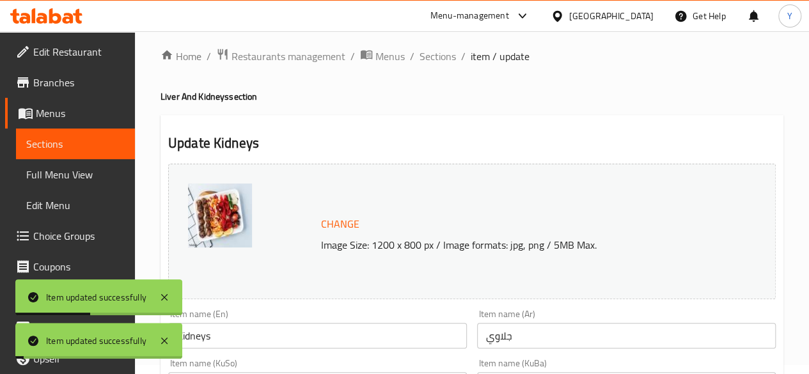
scroll to position [0, 0]
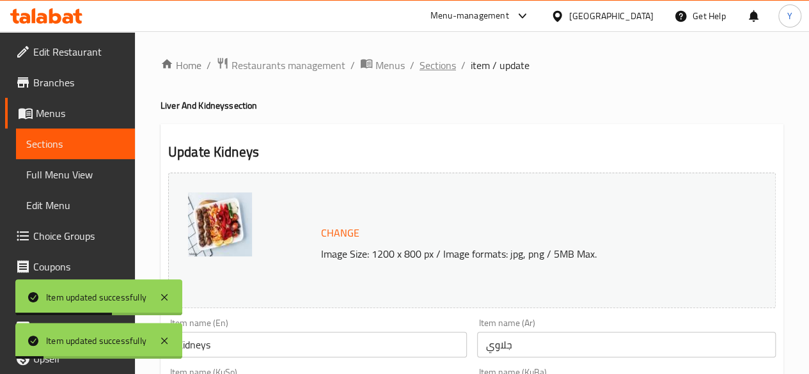
click at [433, 65] on span "Sections" at bounding box center [438, 65] width 36 height 15
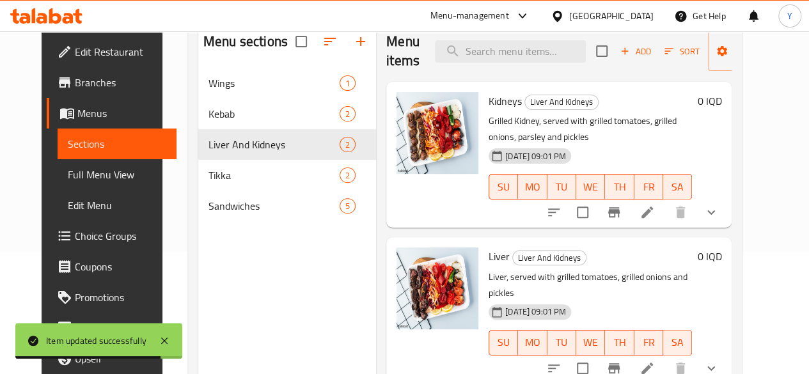
scroll to position [179, 0]
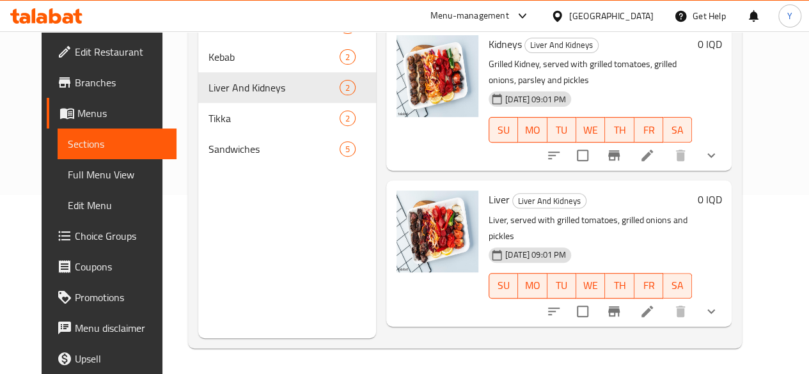
click at [655, 304] on icon at bounding box center [647, 311] width 15 height 15
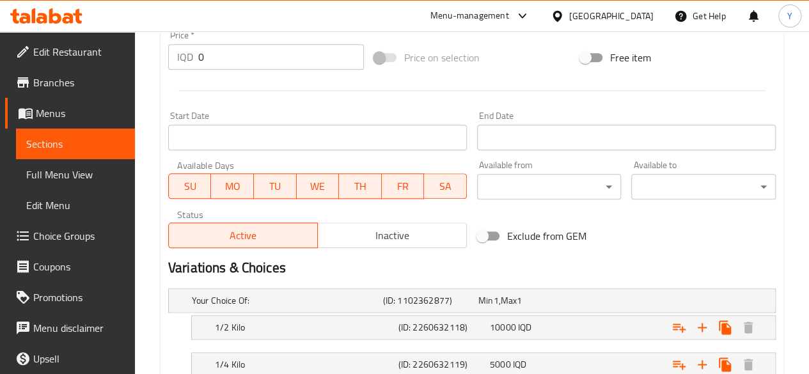
scroll to position [759, 0]
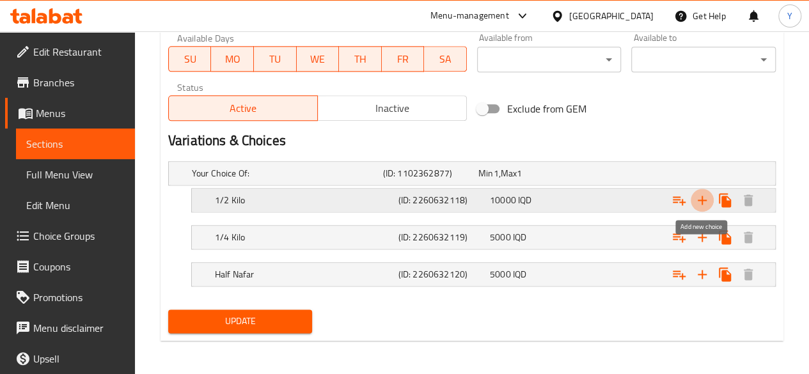
click at [703, 196] on icon "Expand" at bounding box center [702, 200] width 15 height 15
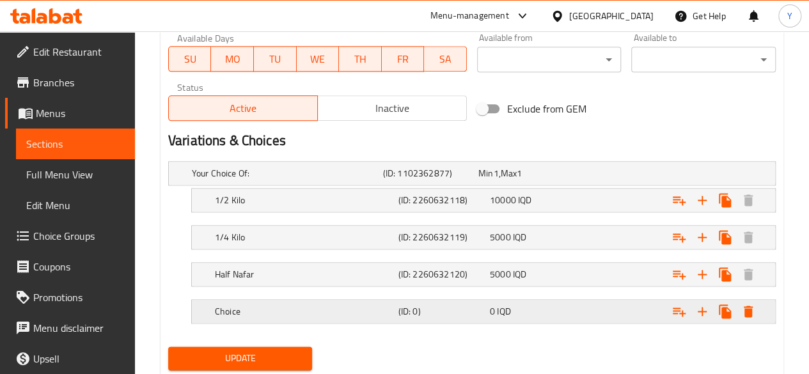
click at [432, 308] on h5 "(ID: 0)" at bounding box center [441, 311] width 86 height 13
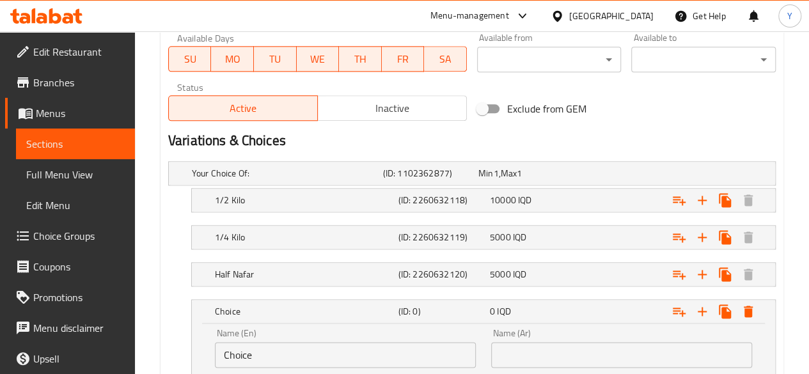
click at [319, 346] on input "Choice" at bounding box center [345, 355] width 261 height 26
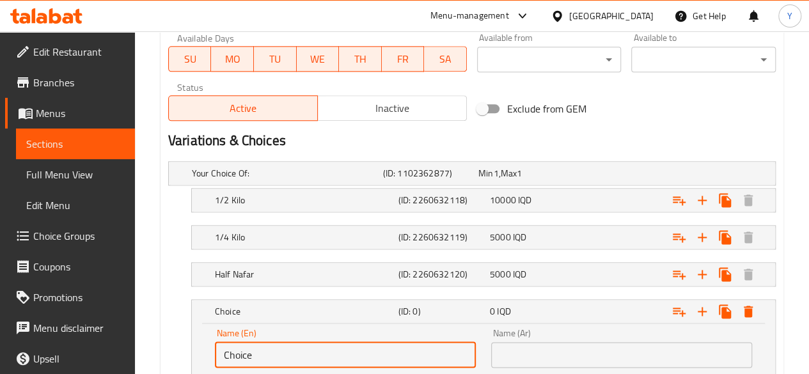
click at [319, 346] on input "Choice" at bounding box center [345, 355] width 261 height 26
type input "1 kilo"
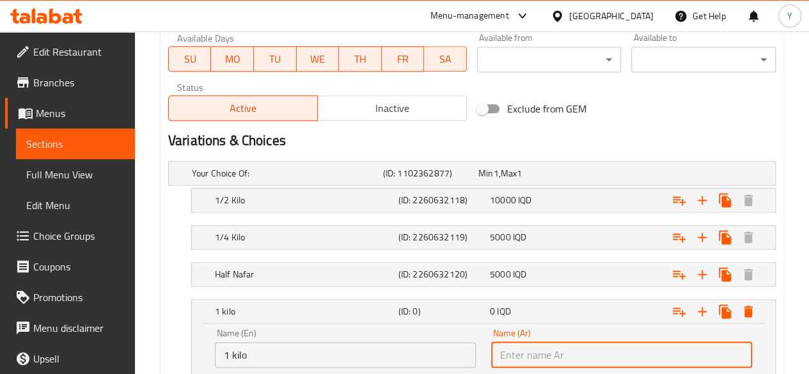
click at [524, 358] on input "text" at bounding box center [621, 355] width 261 height 26
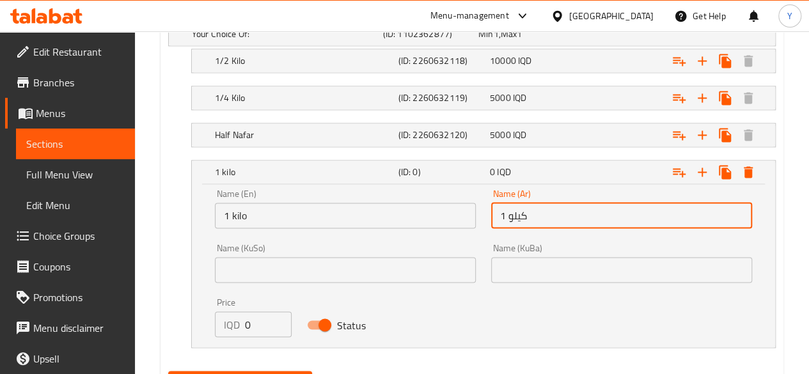
scroll to position [898, 0]
type input "1 كيلو"
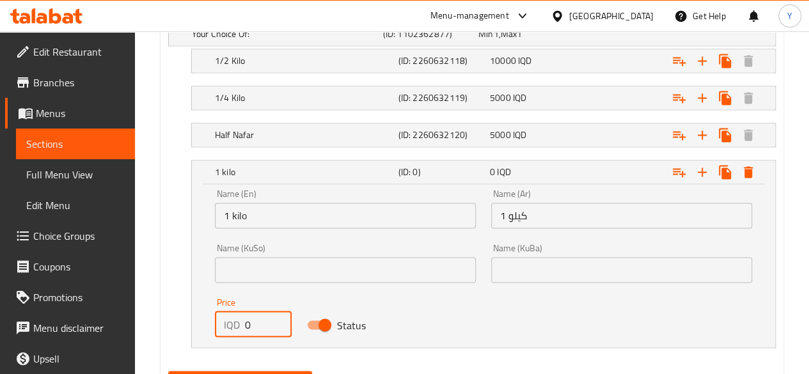
drag, startPoint x: 252, startPoint y: 320, endPoint x: 246, endPoint y: 321, distance: 6.4
click at [246, 321] on input "0" at bounding box center [268, 324] width 47 height 26
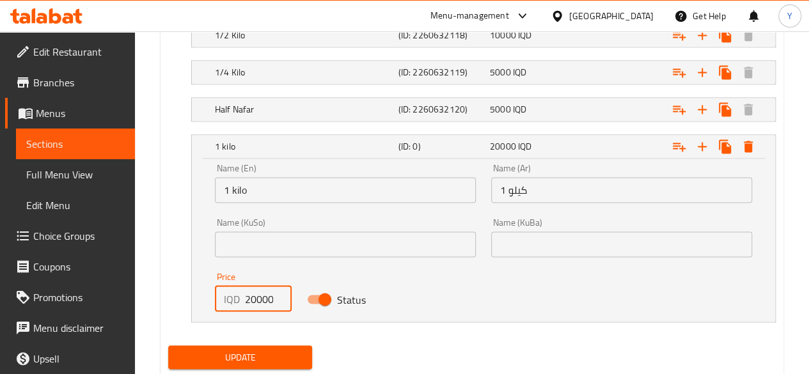
scroll to position [929, 0]
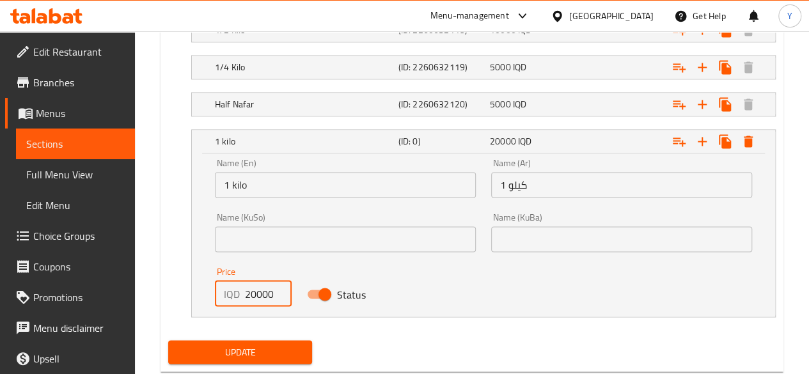
type input "20000"
click at [298, 344] on span "Update" at bounding box center [240, 352] width 124 height 16
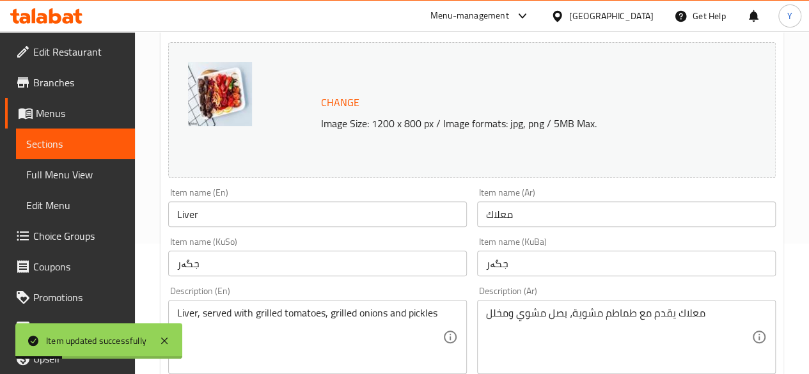
scroll to position [0, 0]
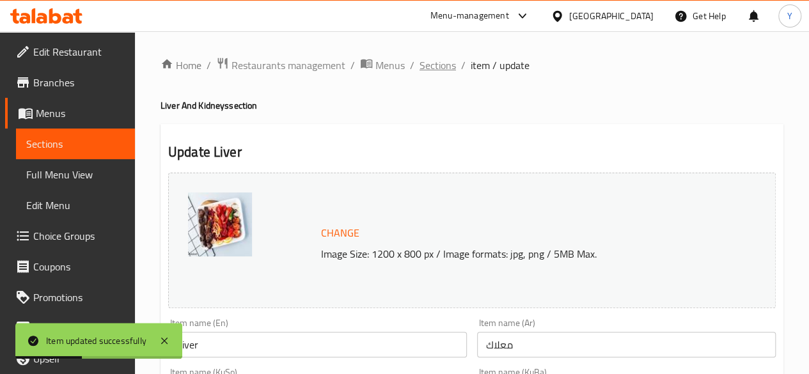
click at [442, 70] on span "Sections" at bounding box center [438, 65] width 36 height 15
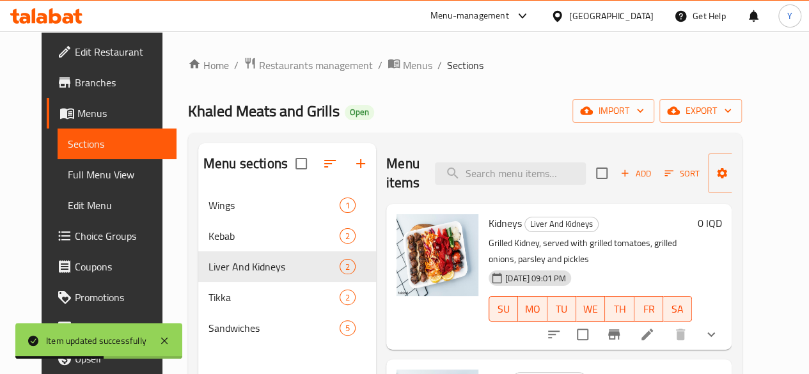
scroll to position [179, 0]
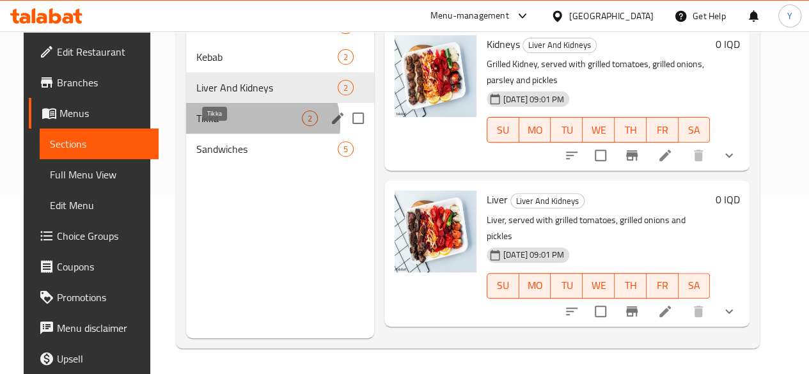
click at [244, 126] on span "Tikka" at bounding box center [249, 118] width 106 height 15
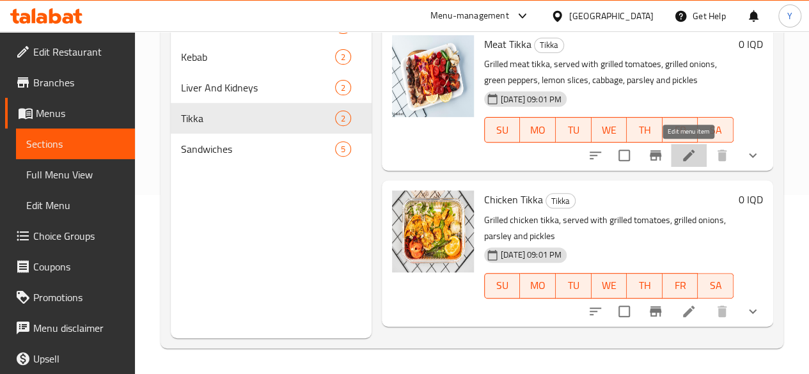
click at [681, 161] on icon at bounding box center [688, 155] width 15 height 15
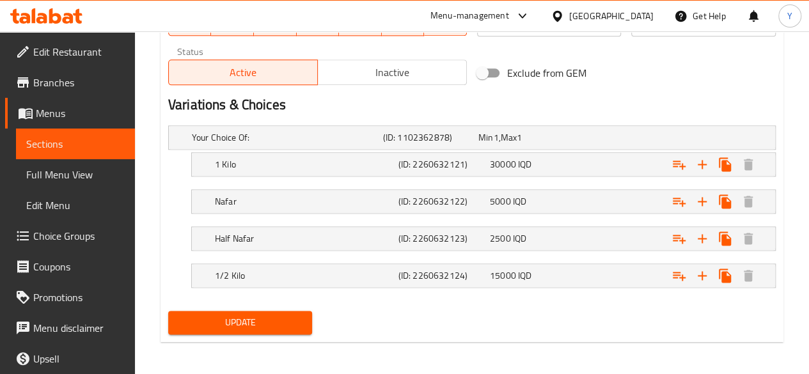
scroll to position [794, 0]
click at [503, 198] on span "5000" at bounding box center [500, 202] width 21 height 17
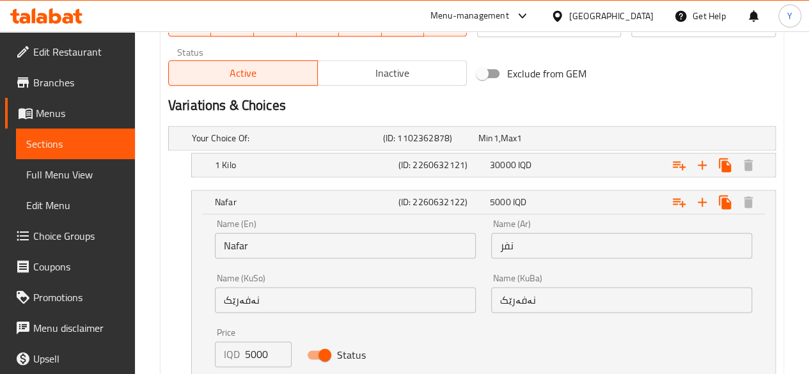
scroll to position [853, 0]
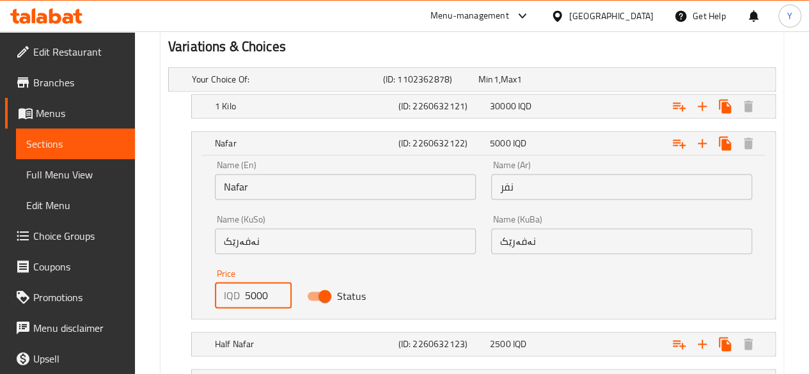
click at [248, 294] on input "5000" at bounding box center [268, 296] width 47 height 26
type input "12000"
click at [437, 139] on h5 "(ID: 2260632122)" at bounding box center [441, 143] width 86 height 13
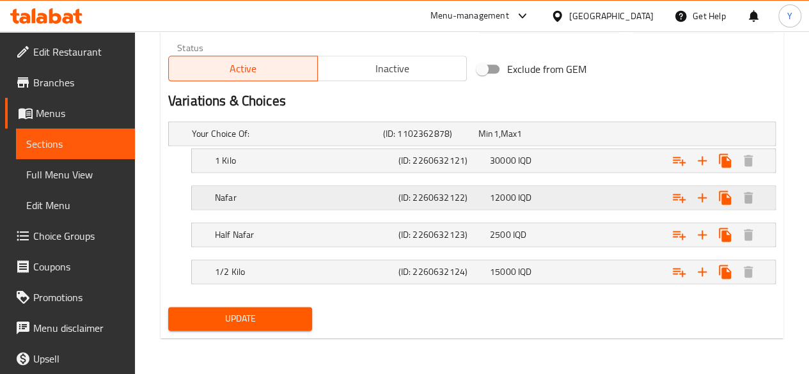
scroll to position [796, 0]
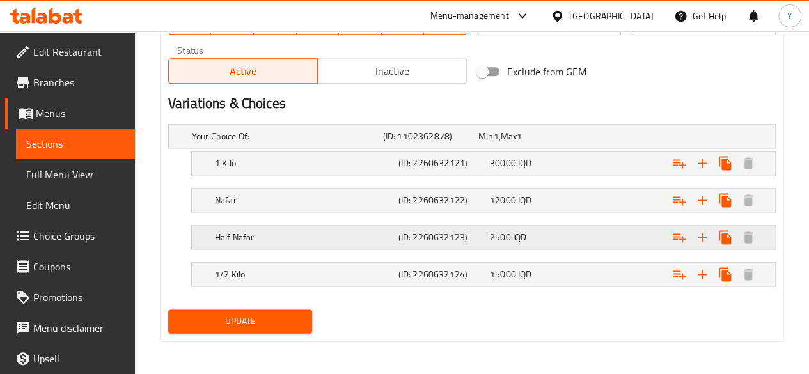
click at [496, 232] on span "2500" at bounding box center [500, 237] width 21 height 17
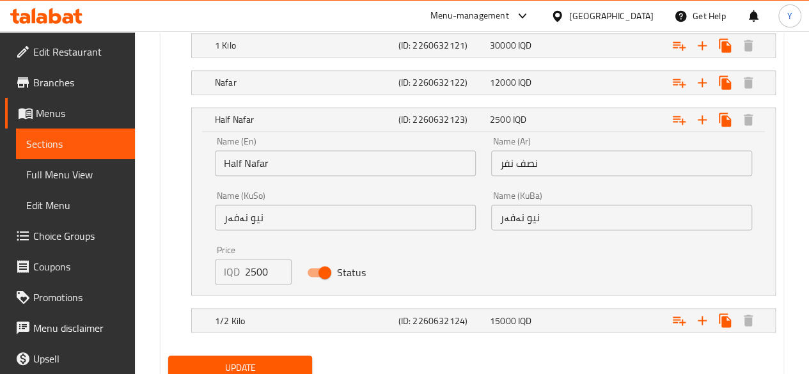
scroll to position [915, 0]
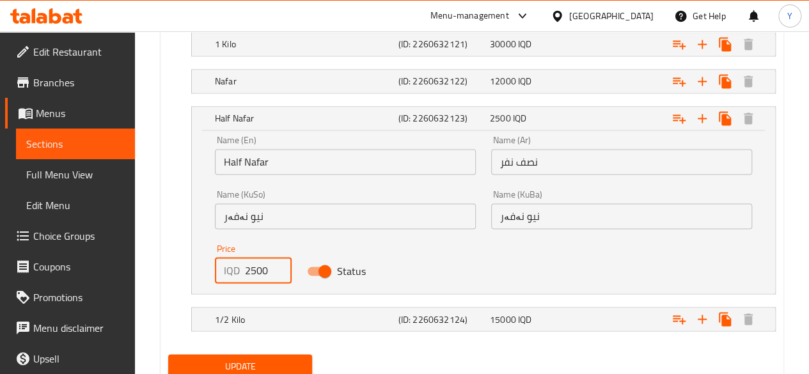
drag, startPoint x: 256, startPoint y: 268, endPoint x: 241, endPoint y: 268, distance: 14.7
click at [241, 268] on div "IQD 2500 Price" at bounding box center [253, 271] width 77 height 26
type input "6000"
click at [295, 358] on span "Update" at bounding box center [240, 366] width 124 height 16
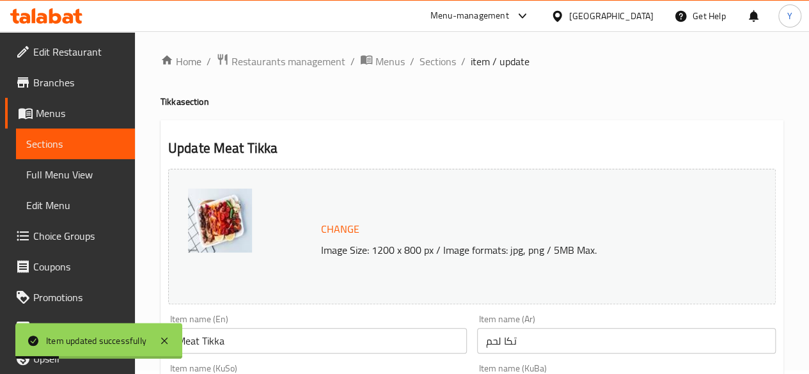
scroll to position [0, 0]
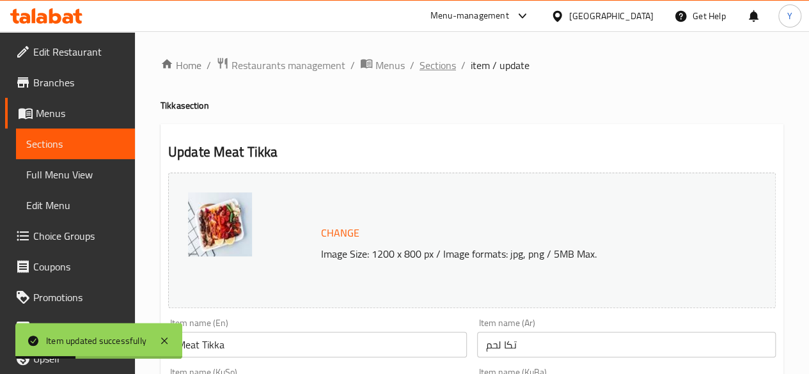
click at [434, 63] on span "Sections" at bounding box center [438, 65] width 36 height 15
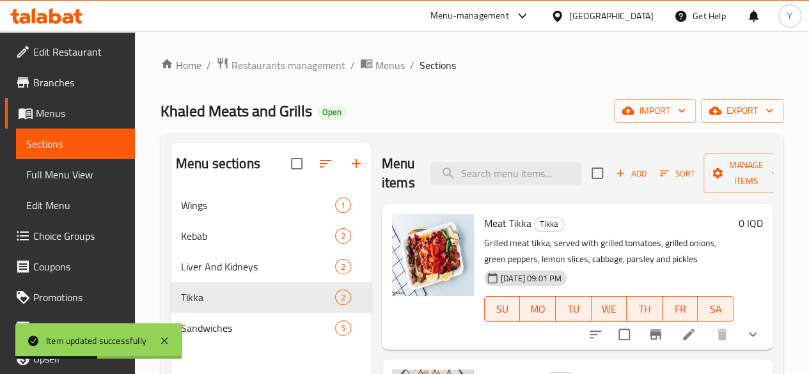
scroll to position [111, 0]
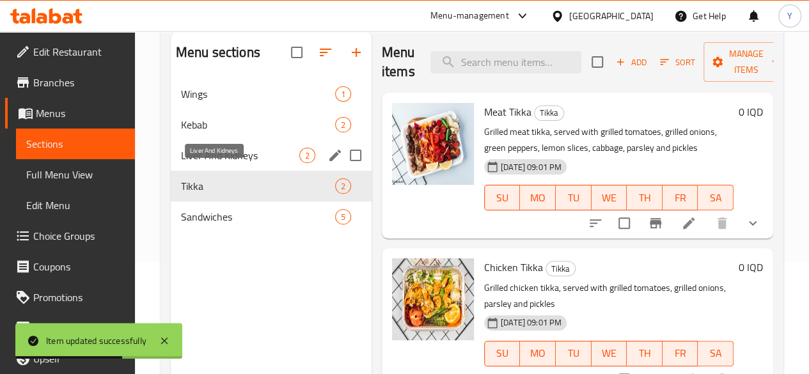
click at [247, 163] on span "Liver And Kidneys" at bounding box center [240, 155] width 118 height 15
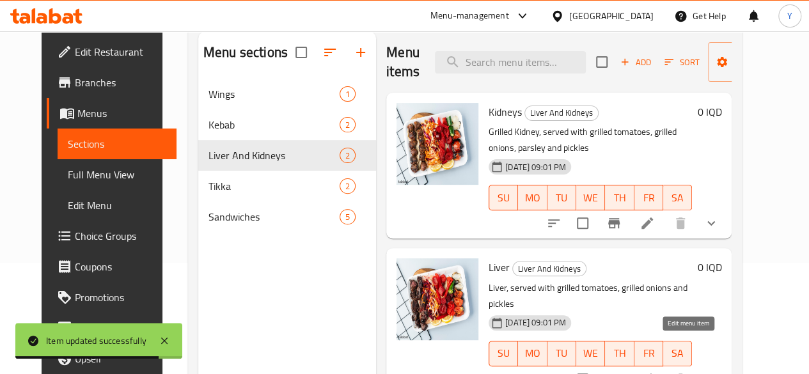
click at [653, 374] on icon at bounding box center [648, 380] width 12 height 12
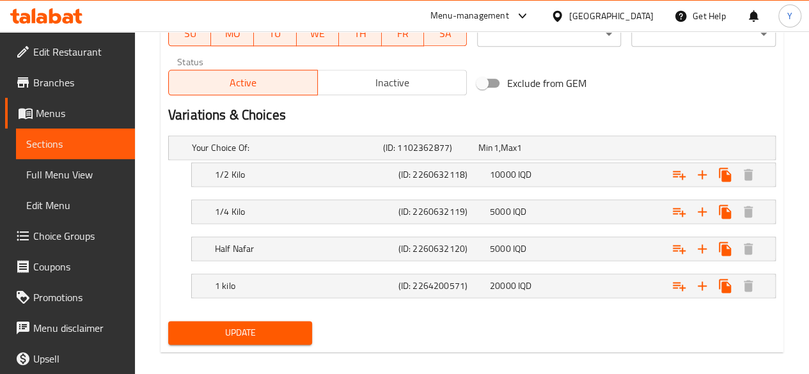
scroll to position [796, 0]
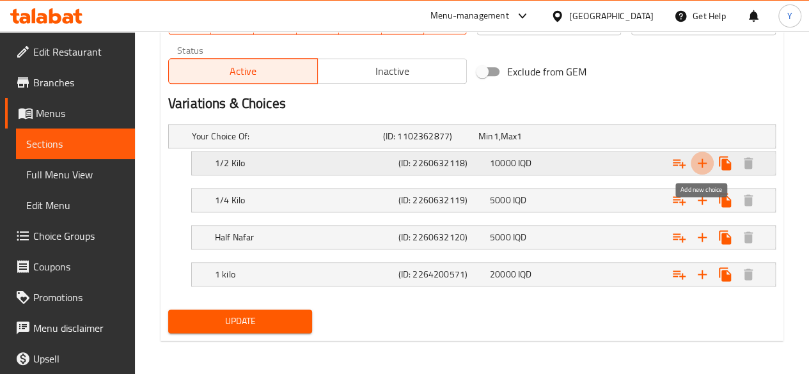
click at [702, 171] on button "Expand" at bounding box center [702, 163] width 23 height 23
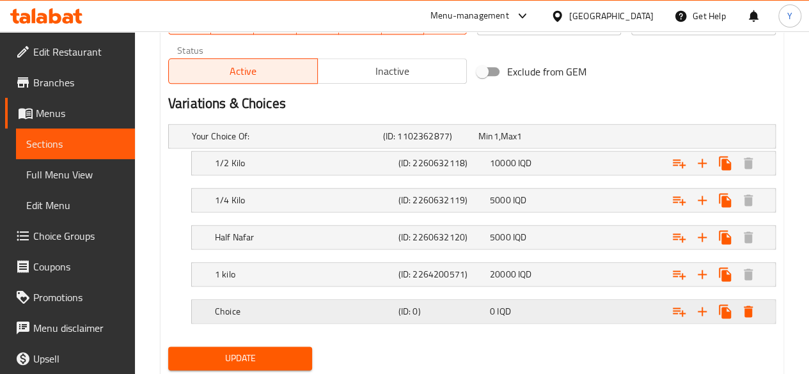
click at [452, 305] on h5 "(ID: 0)" at bounding box center [441, 311] width 86 height 13
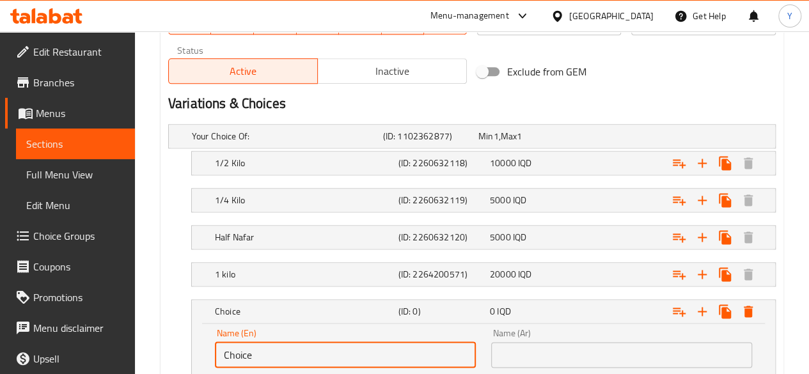
drag, startPoint x: 262, startPoint y: 350, endPoint x: 220, endPoint y: 350, distance: 42.2
click at [220, 350] on input "Choice" at bounding box center [345, 355] width 261 height 26
type input "ى"
type input "nafar"
click at [507, 350] on input "text" at bounding box center [621, 355] width 261 height 26
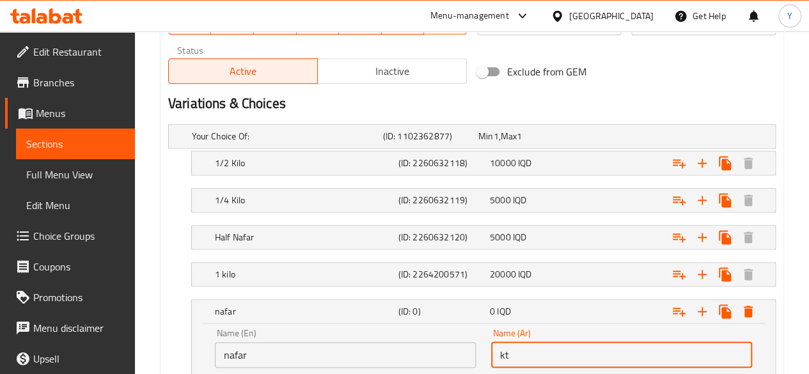
type input "k"
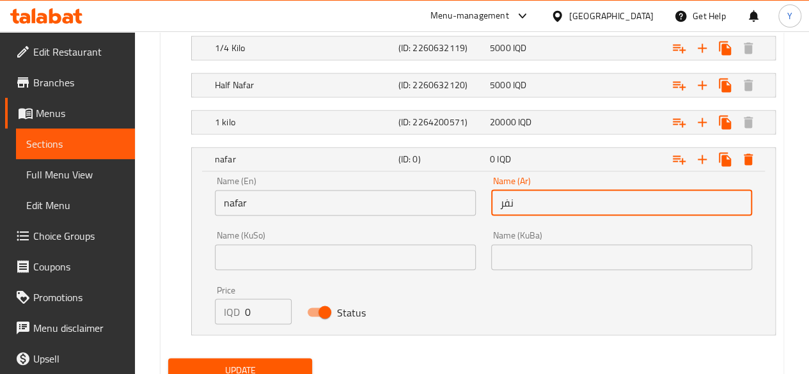
scroll to position [954, 0]
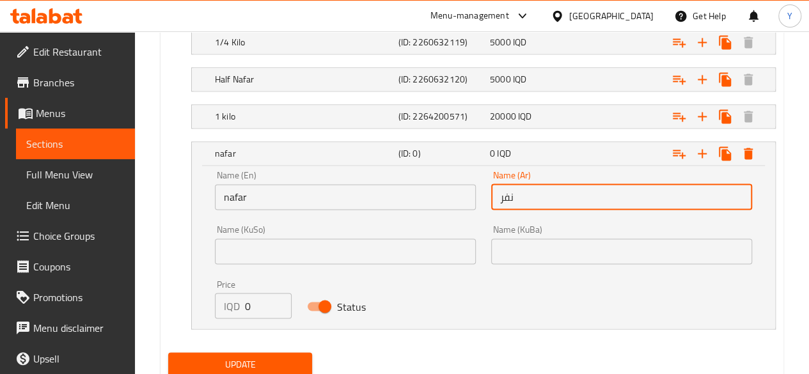
type input "نفر"
click at [250, 305] on input "0" at bounding box center [268, 306] width 47 height 26
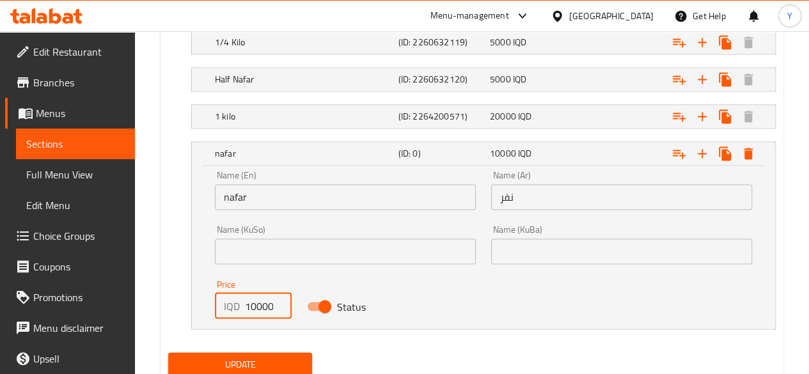
type input "10000"
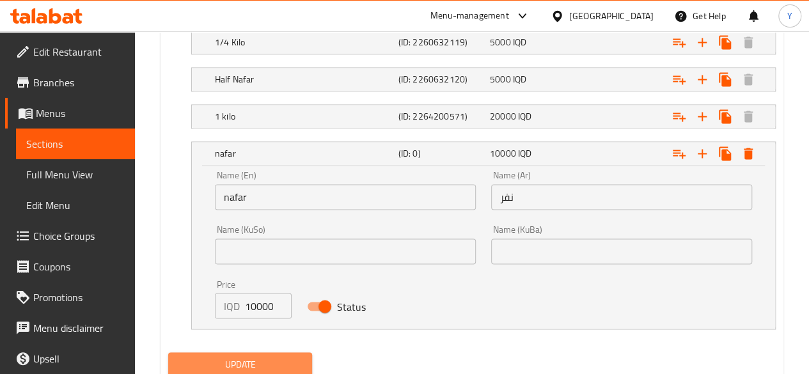
click at [293, 352] on button "Update" at bounding box center [240, 364] width 145 height 24
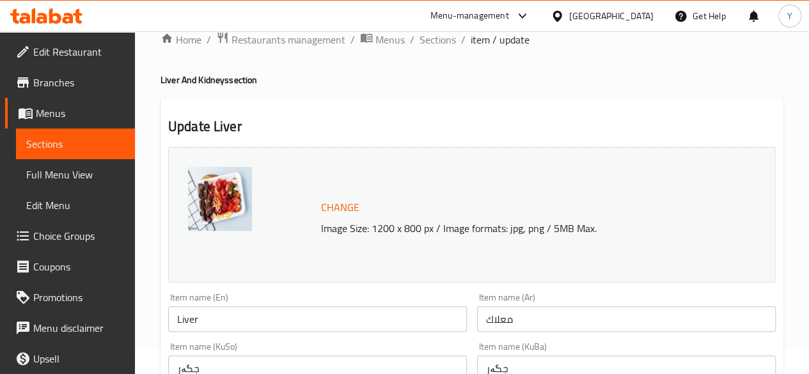
scroll to position [0, 0]
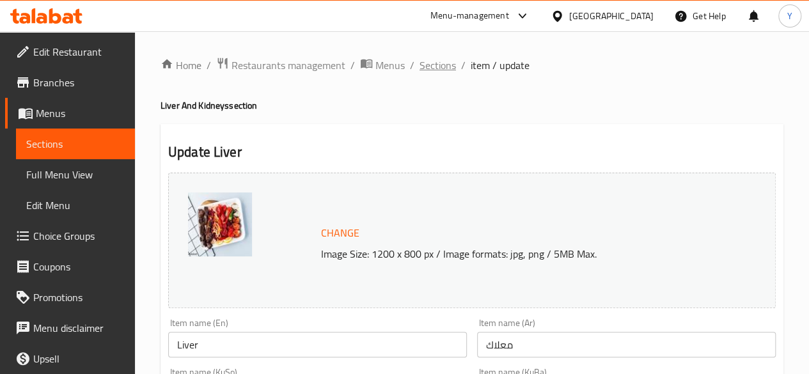
click at [425, 72] on span "Sections" at bounding box center [438, 65] width 36 height 15
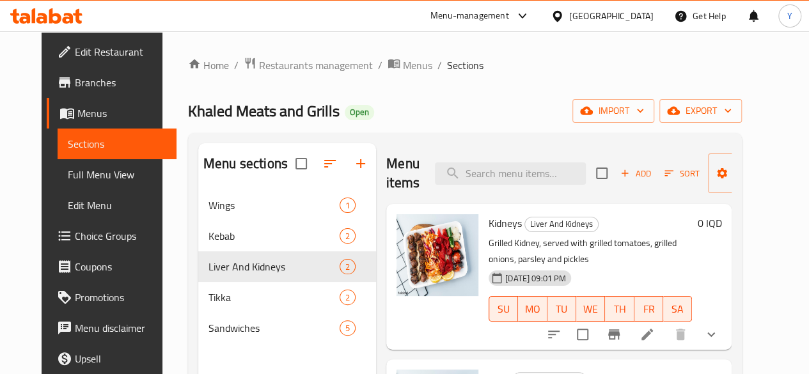
scroll to position [179, 0]
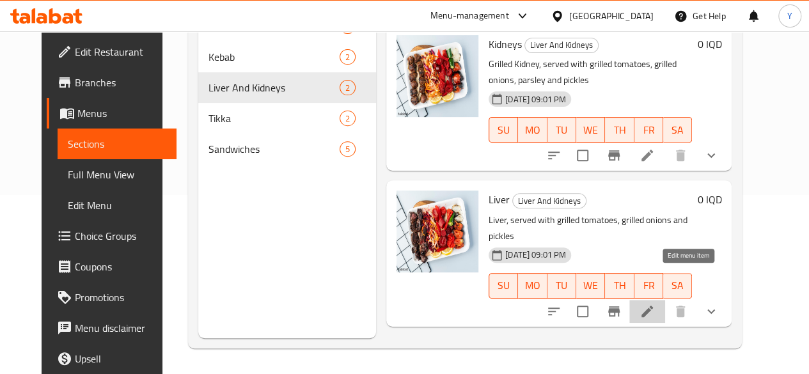
click at [653, 306] on icon at bounding box center [648, 312] width 12 height 12
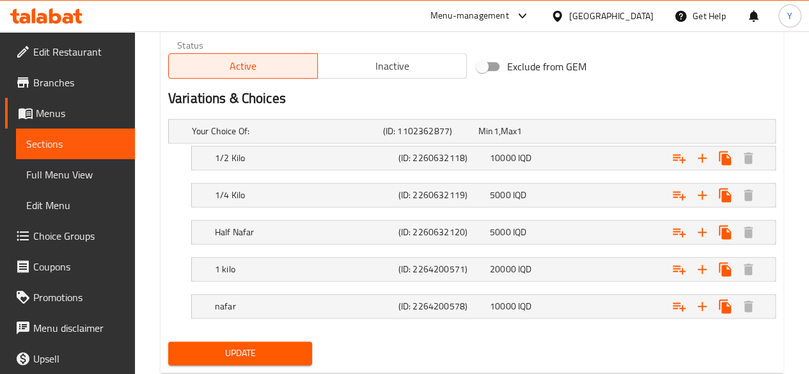
scroll to position [832, 0]
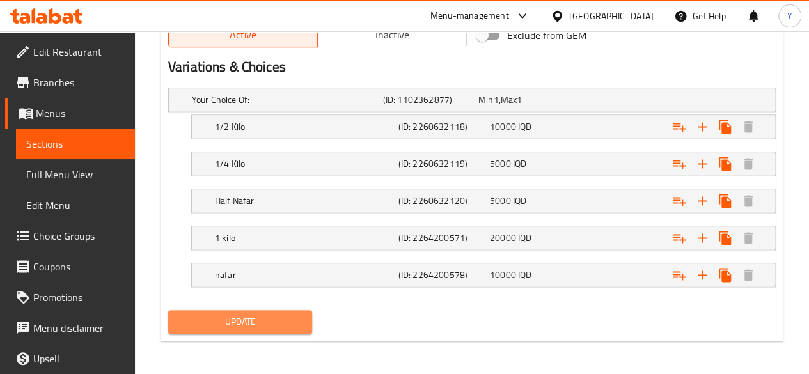
click at [303, 313] on button "Update" at bounding box center [240, 322] width 145 height 24
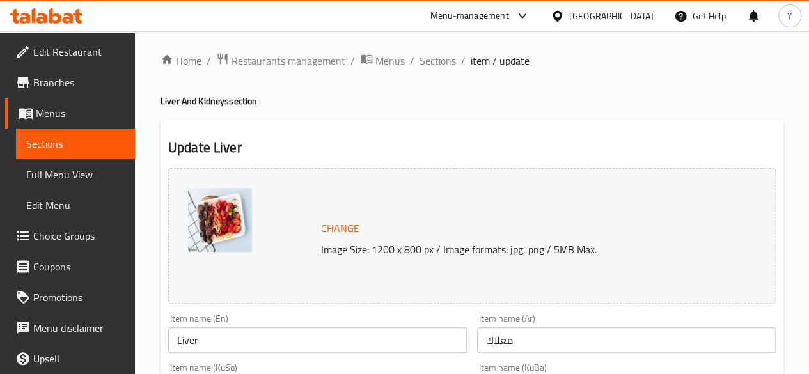
scroll to position [0, 0]
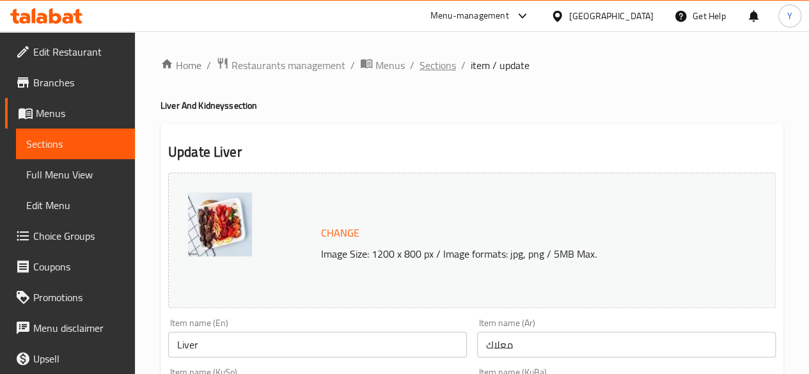
click at [435, 65] on span "Sections" at bounding box center [438, 65] width 36 height 15
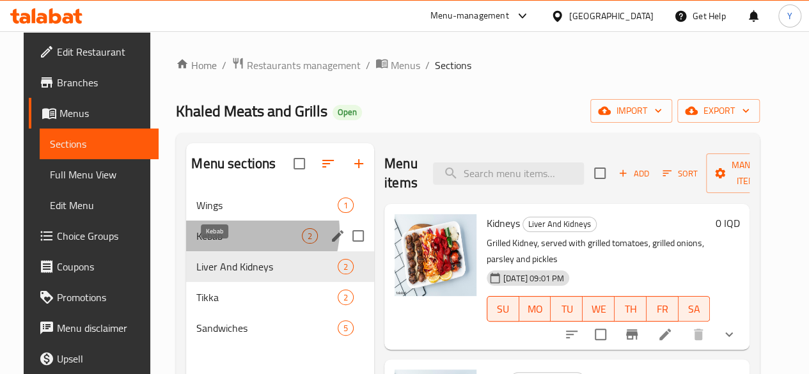
click at [235, 244] on span "Kebab" at bounding box center [249, 235] width 106 height 15
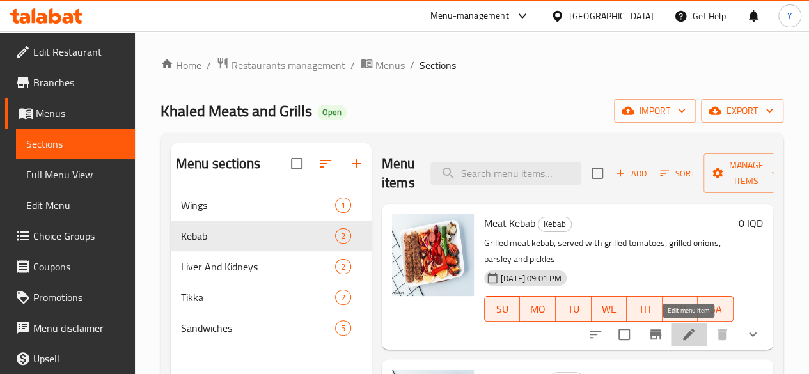
click at [684, 333] on icon at bounding box center [688, 334] width 15 height 15
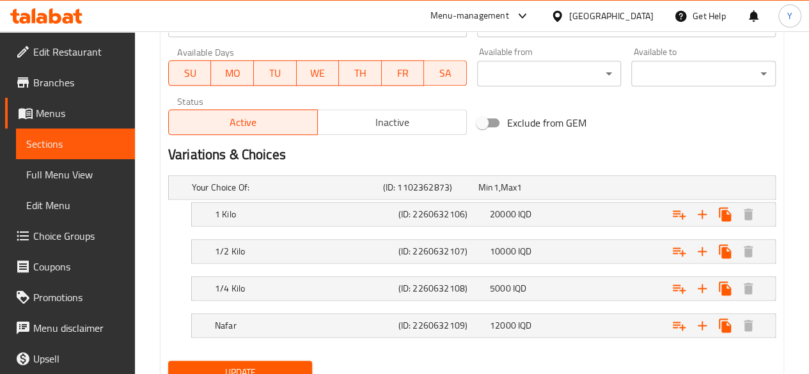
scroll to position [796, 0]
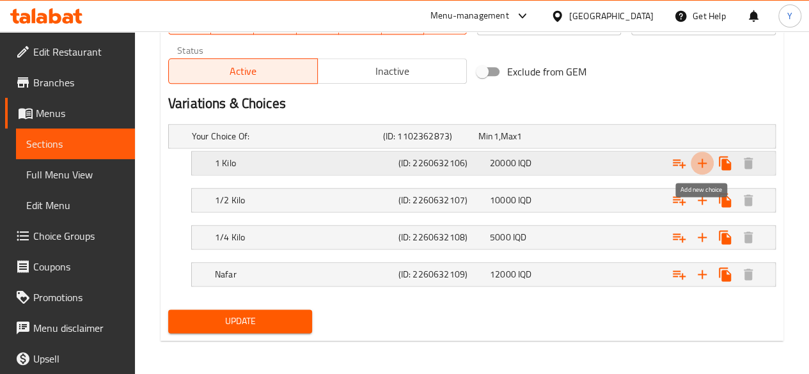
click at [701, 166] on icon "Expand" at bounding box center [702, 162] width 15 height 15
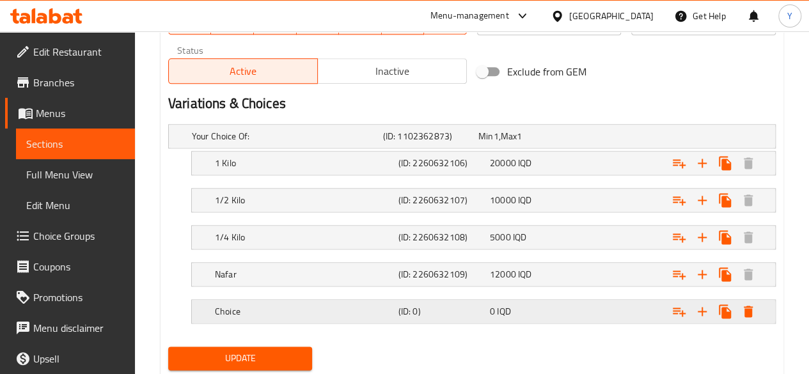
click at [275, 308] on h5 "Choice" at bounding box center [304, 311] width 178 height 13
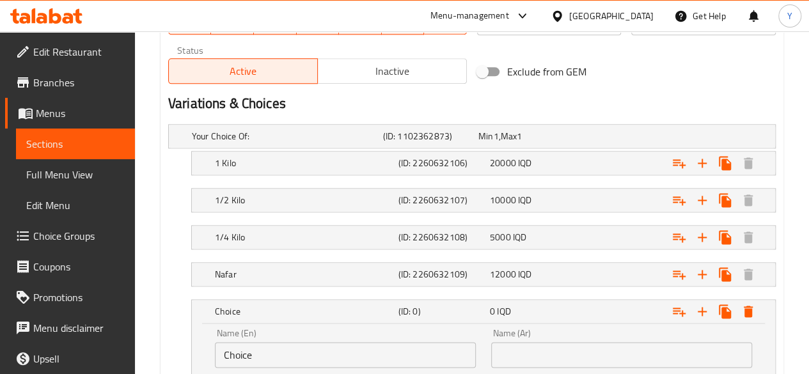
click at [249, 347] on input "Choice" at bounding box center [345, 355] width 261 height 26
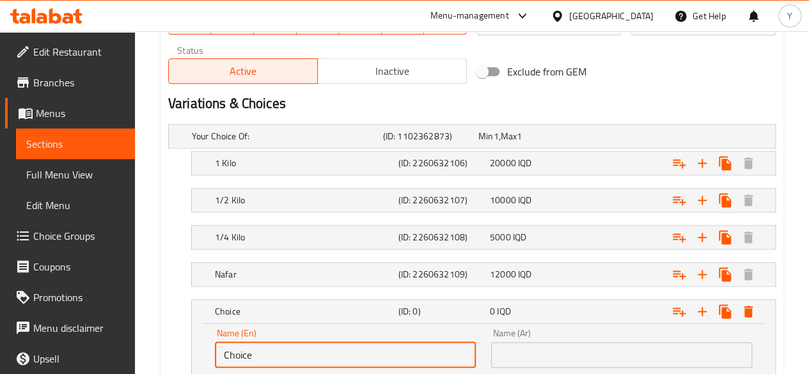
click at [249, 347] on input "Choice" at bounding box center [345, 355] width 261 height 26
type input "ا"
type input "Half Nafar"
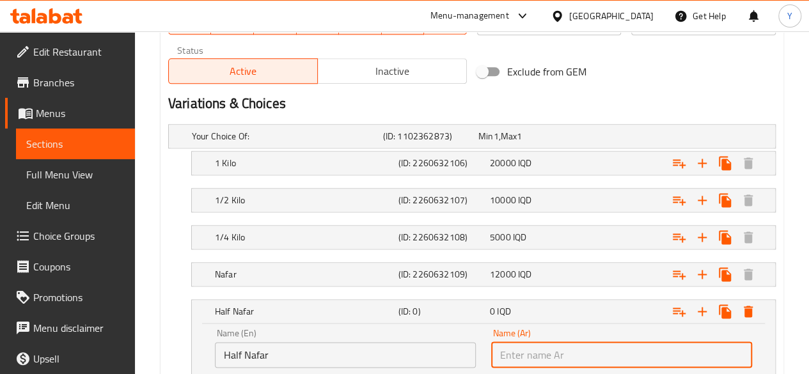
click at [534, 345] on input "text" at bounding box center [621, 355] width 261 height 26
type input "نص نفر"
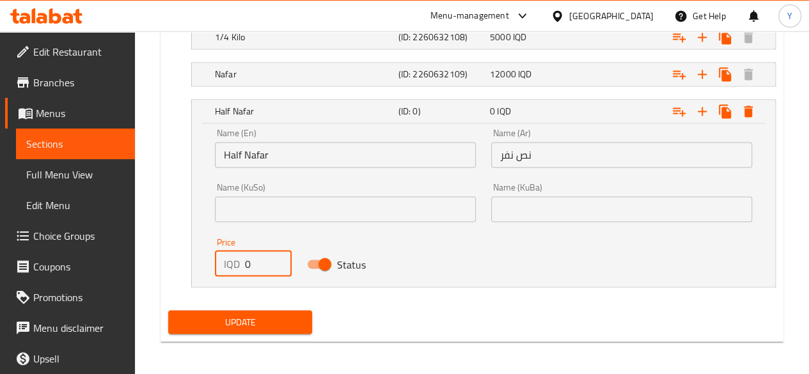
drag, startPoint x: 254, startPoint y: 258, endPoint x: 237, endPoint y: 258, distance: 16.6
click at [237, 258] on div "IQD 0 Price" at bounding box center [253, 264] width 77 height 26
type input "6000"
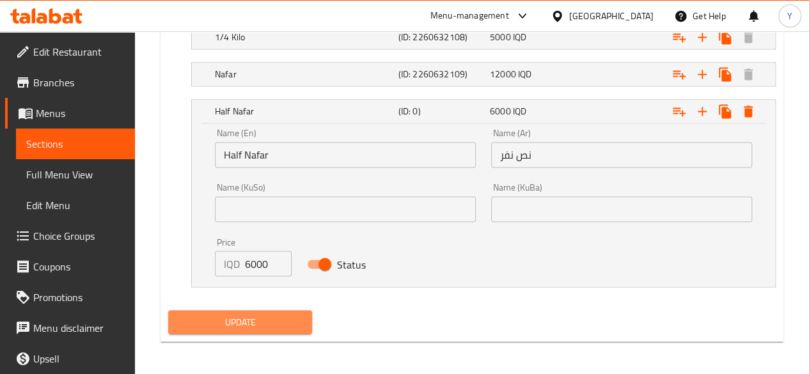
click at [297, 315] on span "Update" at bounding box center [240, 322] width 124 height 16
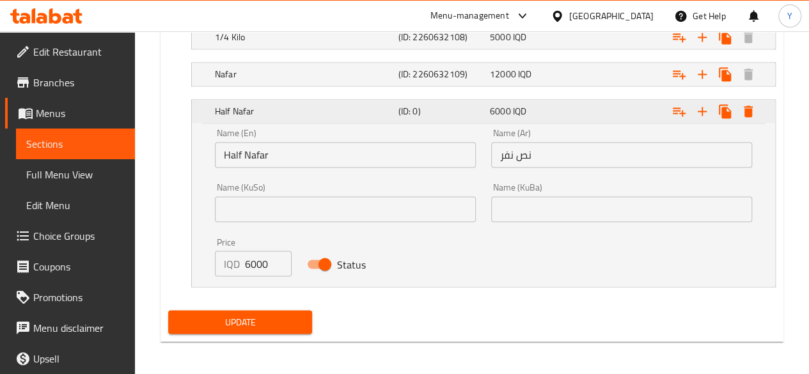
click at [471, 113] on h5 "(ID: 0)" at bounding box center [441, 111] width 86 height 13
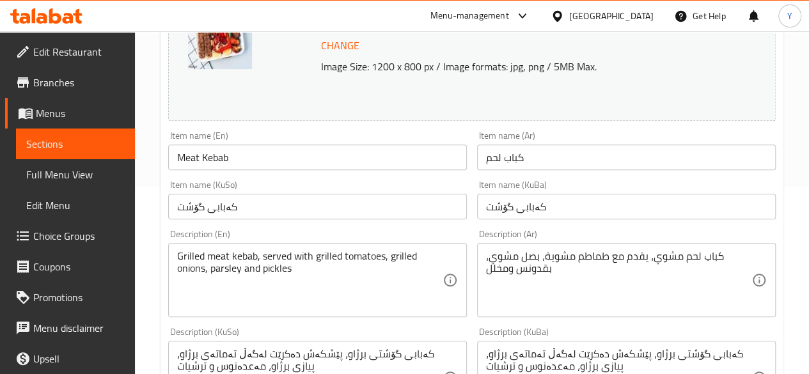
scroll to position [0, 0]
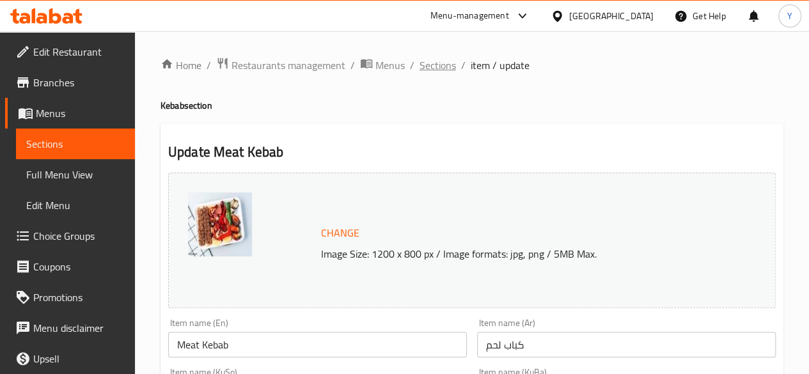
click at [427, 71] on span "Sections" at bounding box center [438, 65] width 36 height 15
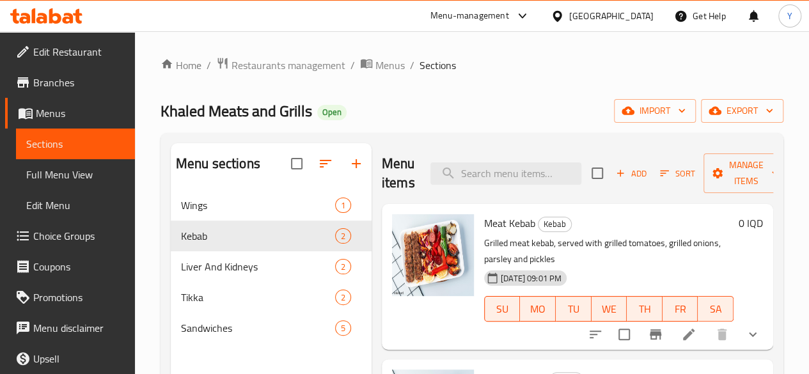
click at [509, 21] on div "Menu-management" at bounding box center [469, 15] width 79 height 15
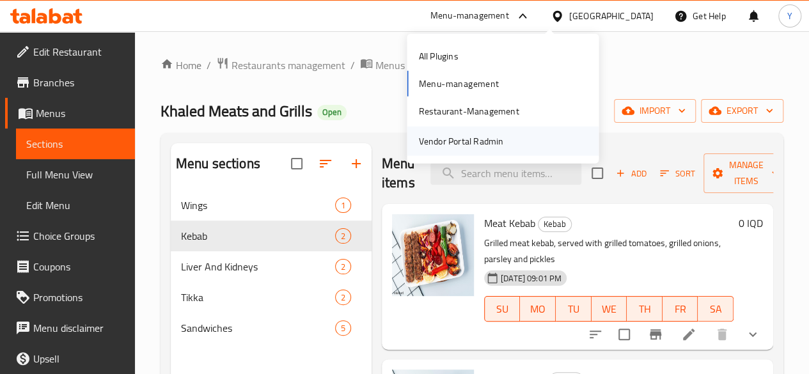
click at [477, 139] on div "Vendor Portal Radmin" at bounding box center [460, 141] width 85 height 14
